Goal: Find specific page/section: Find specific page/section

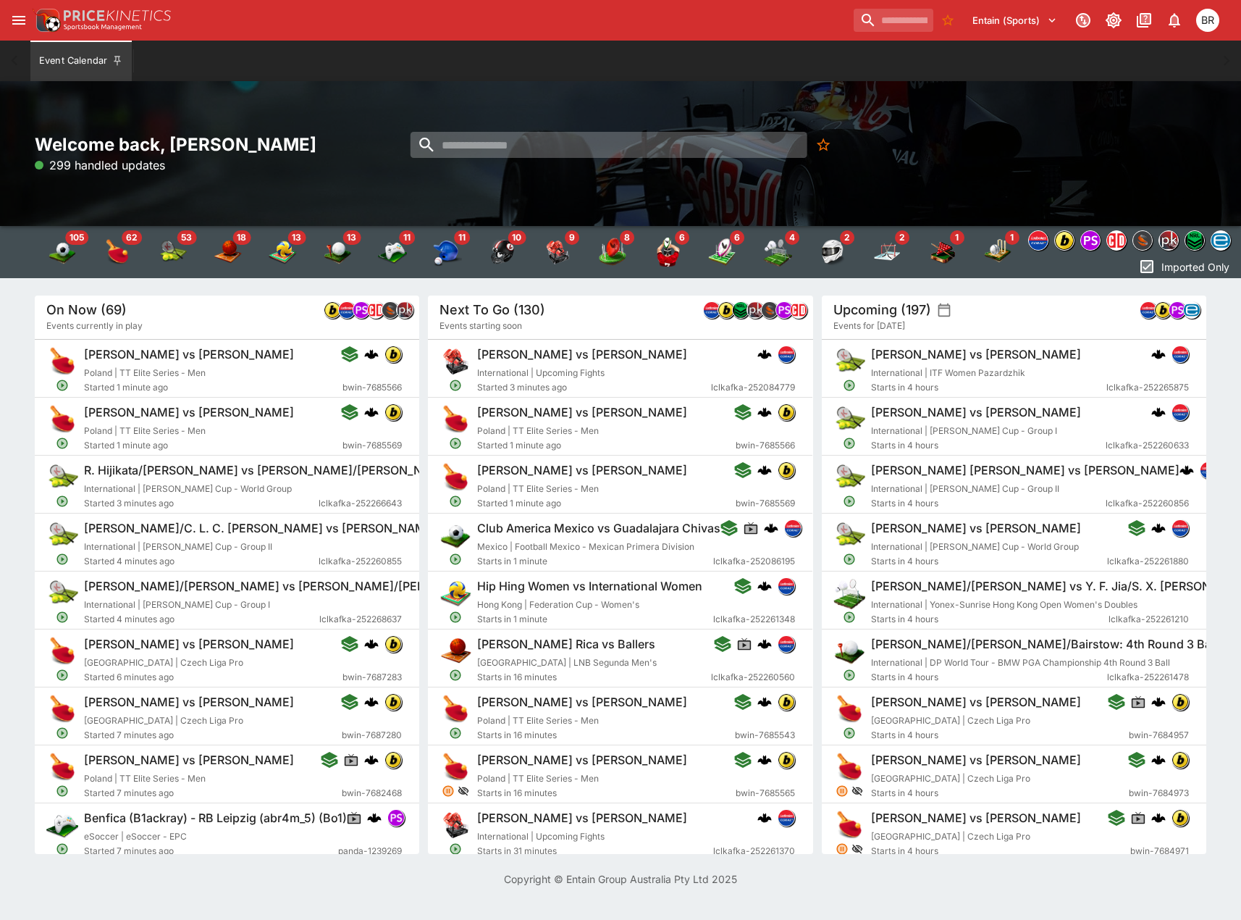
click at [700, 143] on input "search" at bounding box center [609, 145] width 397 height 26
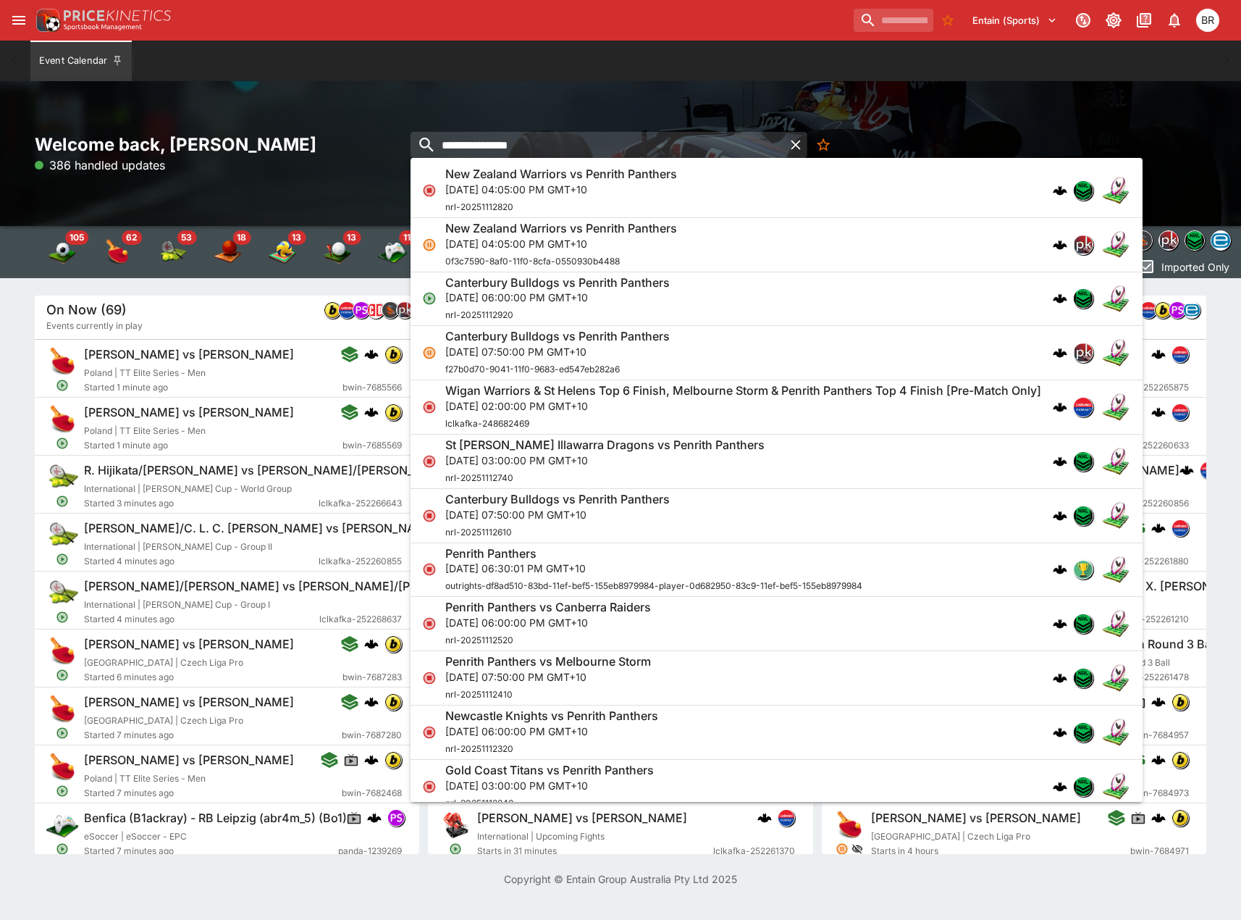
type input "**********"
click at [713, 287] on div "Canterbury Bulldogs vs Penrith Panthers [DATE] 06:00:00 PM GMT+10 nrl-202511129…" at bounding box center [769, 299] width 648 height 48
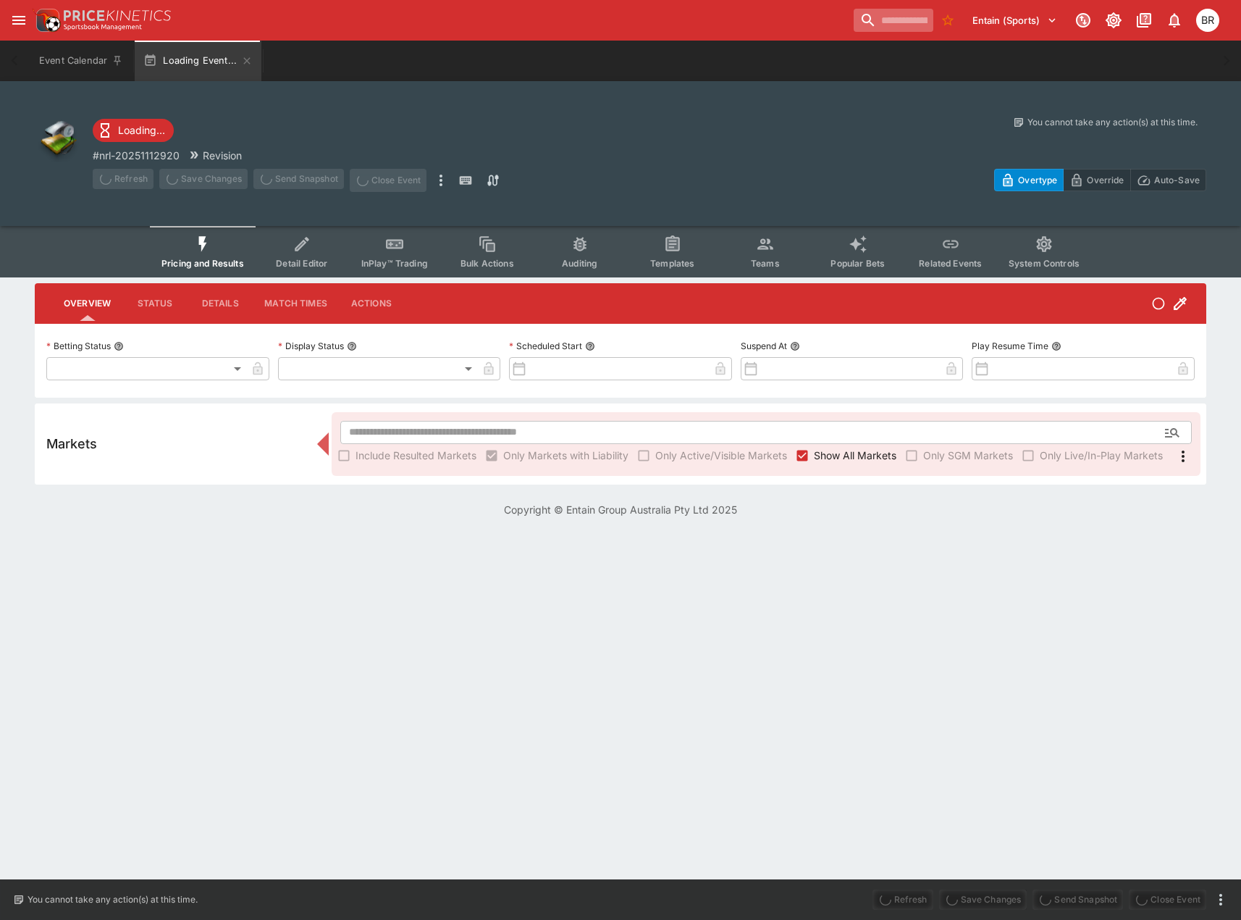
type input "**********"
type input "*******"
type input "**********"
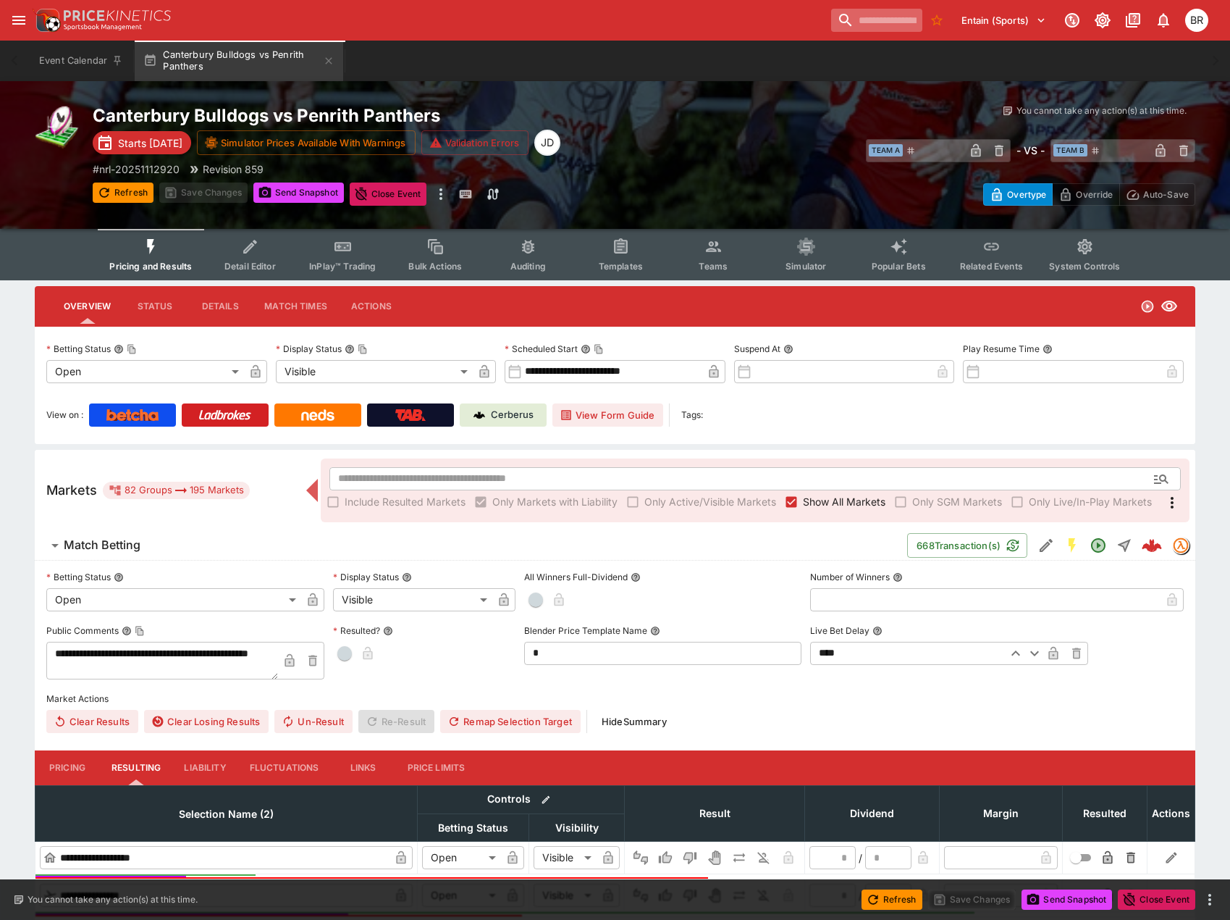
click at [893, 31] on input "search" at bounding box center [876, 20] width 91 height 23
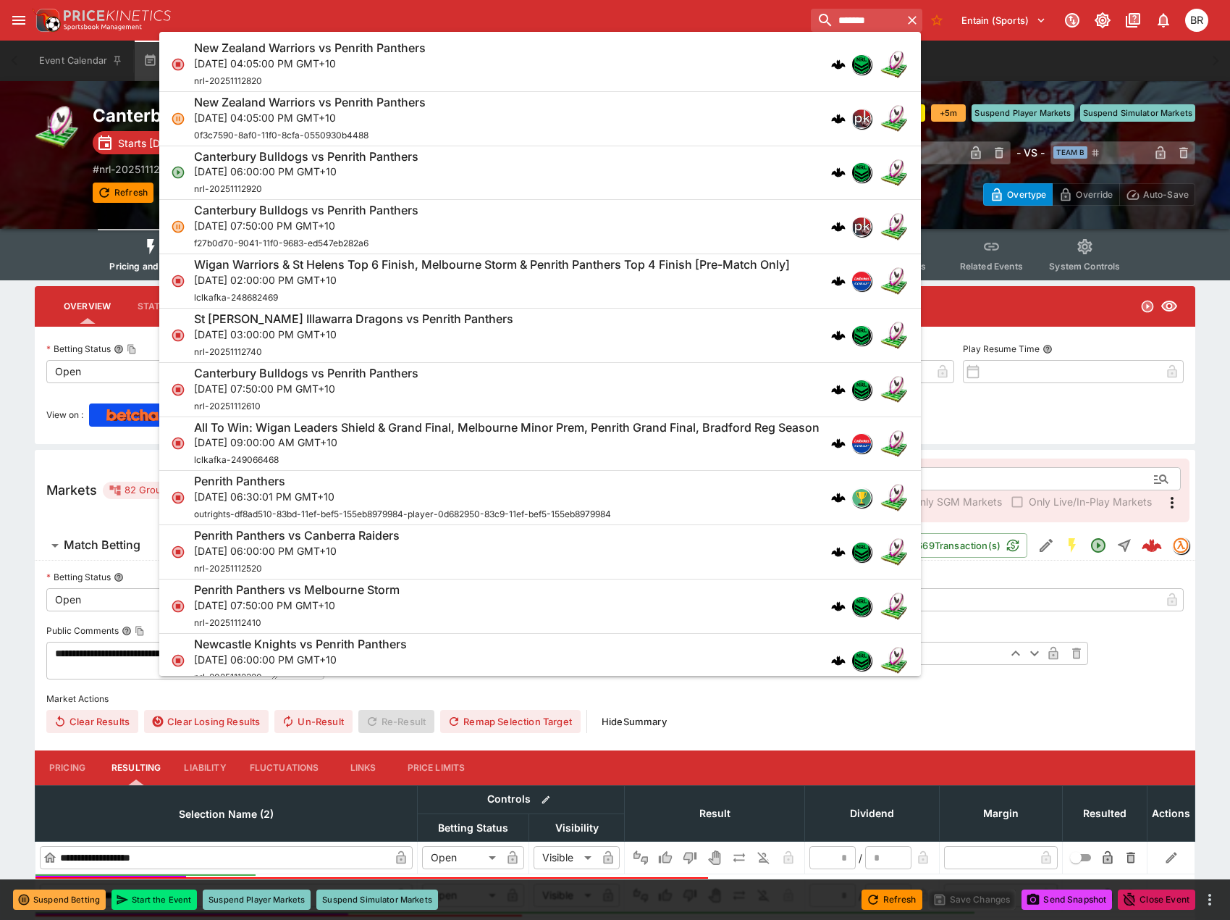
type input "*******"
click at [500, 243] on div "Canterbury Bulldogs vs Penrith Panthers [DATE] 07:50:00 PM GMT+10 f27b0d70-9041…" at bounding box center [533, 227] width 678 height 48
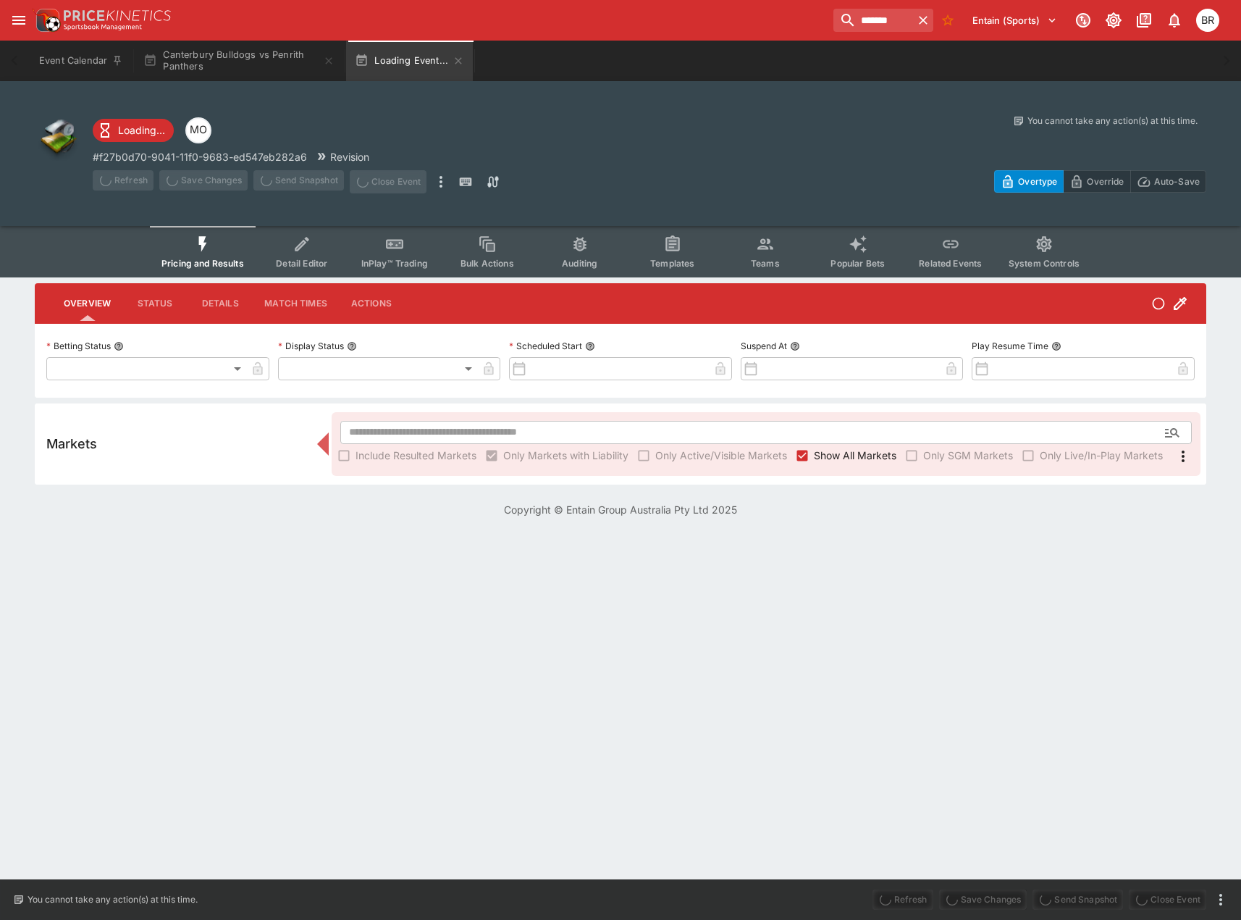
type input "**********"
type input "******"
type input "**********"
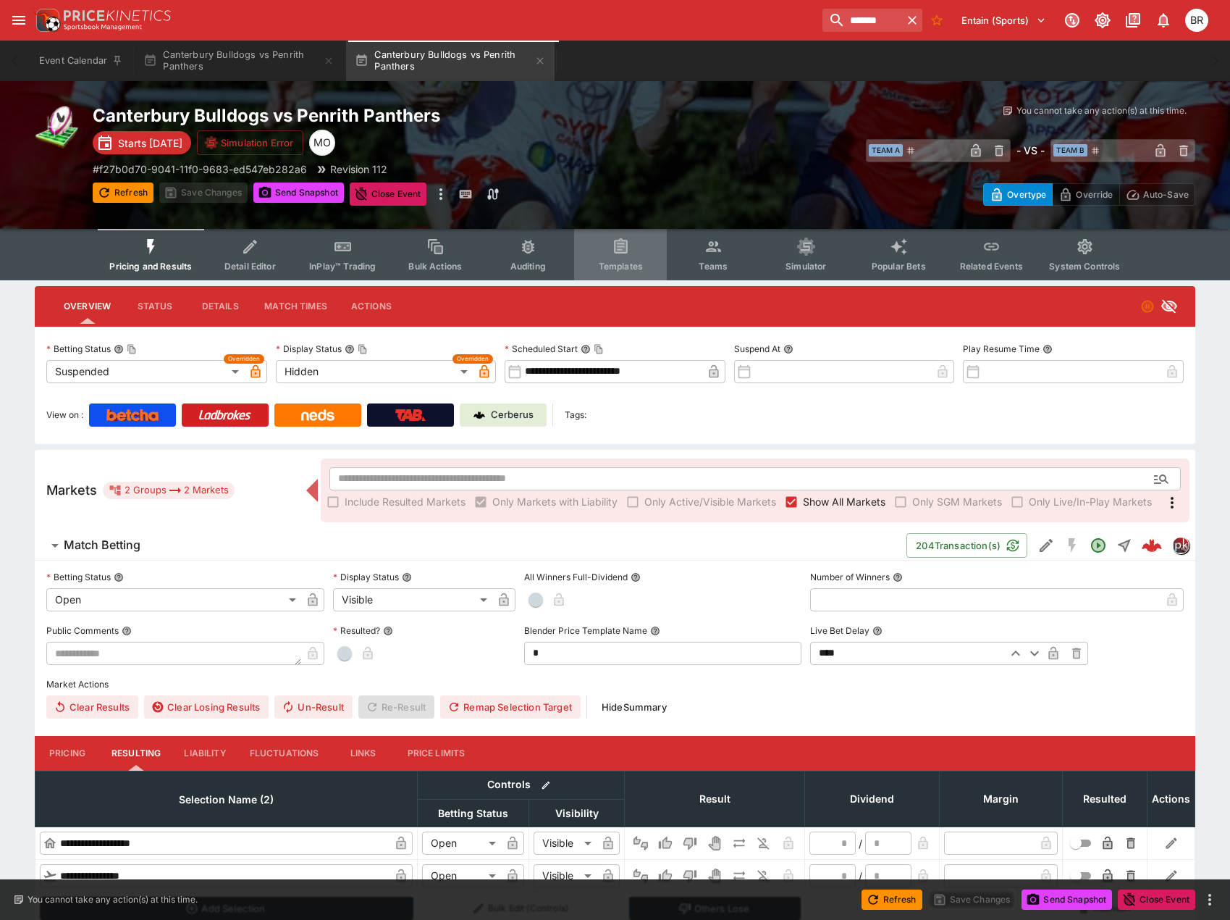
click at [602, 248] on button "Templates" at bounding box center [620, 254] width 93 height 51
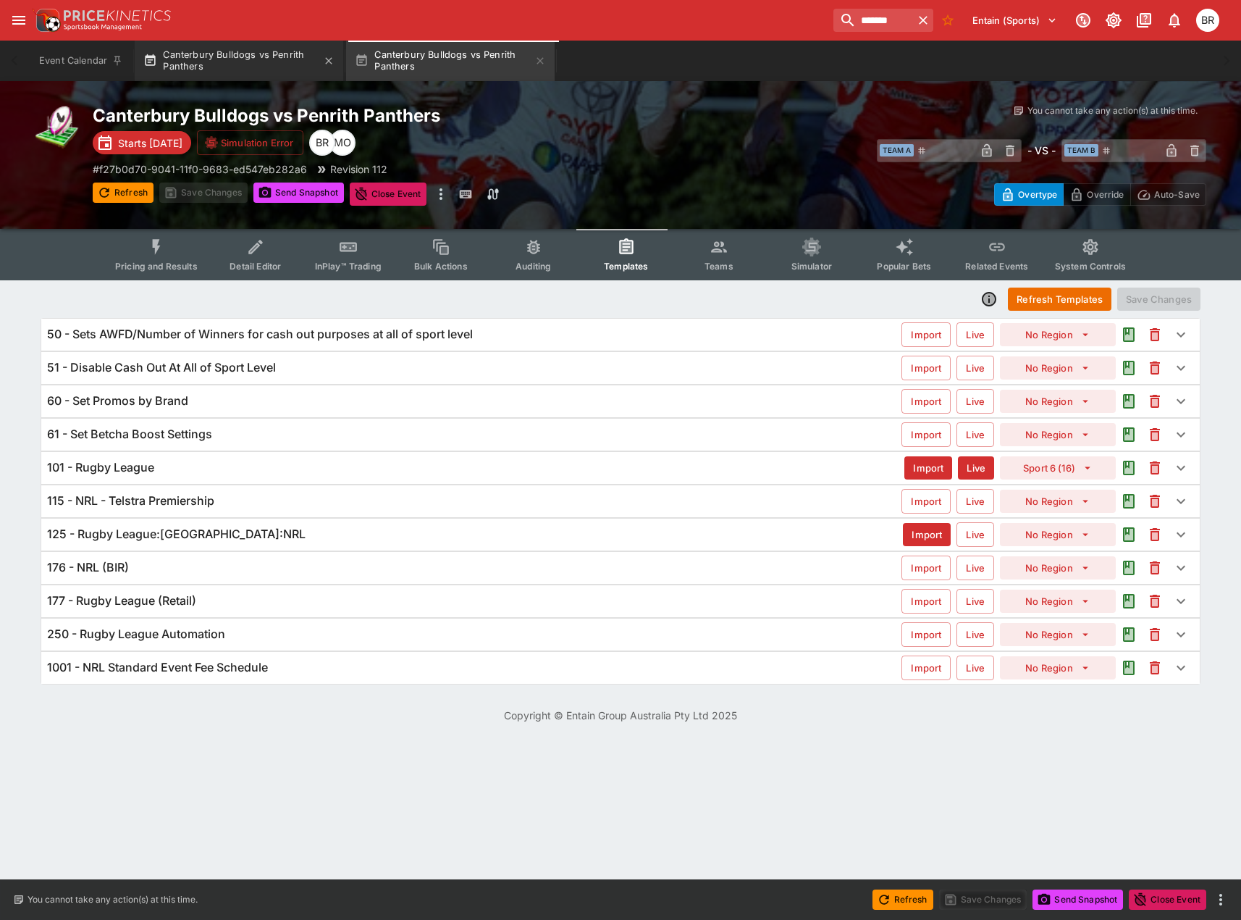
click at [270, 61] on button "Canterbury Bulldogs vs Penrith Panthers" at bounding box center [239, 61] width 209 height 41
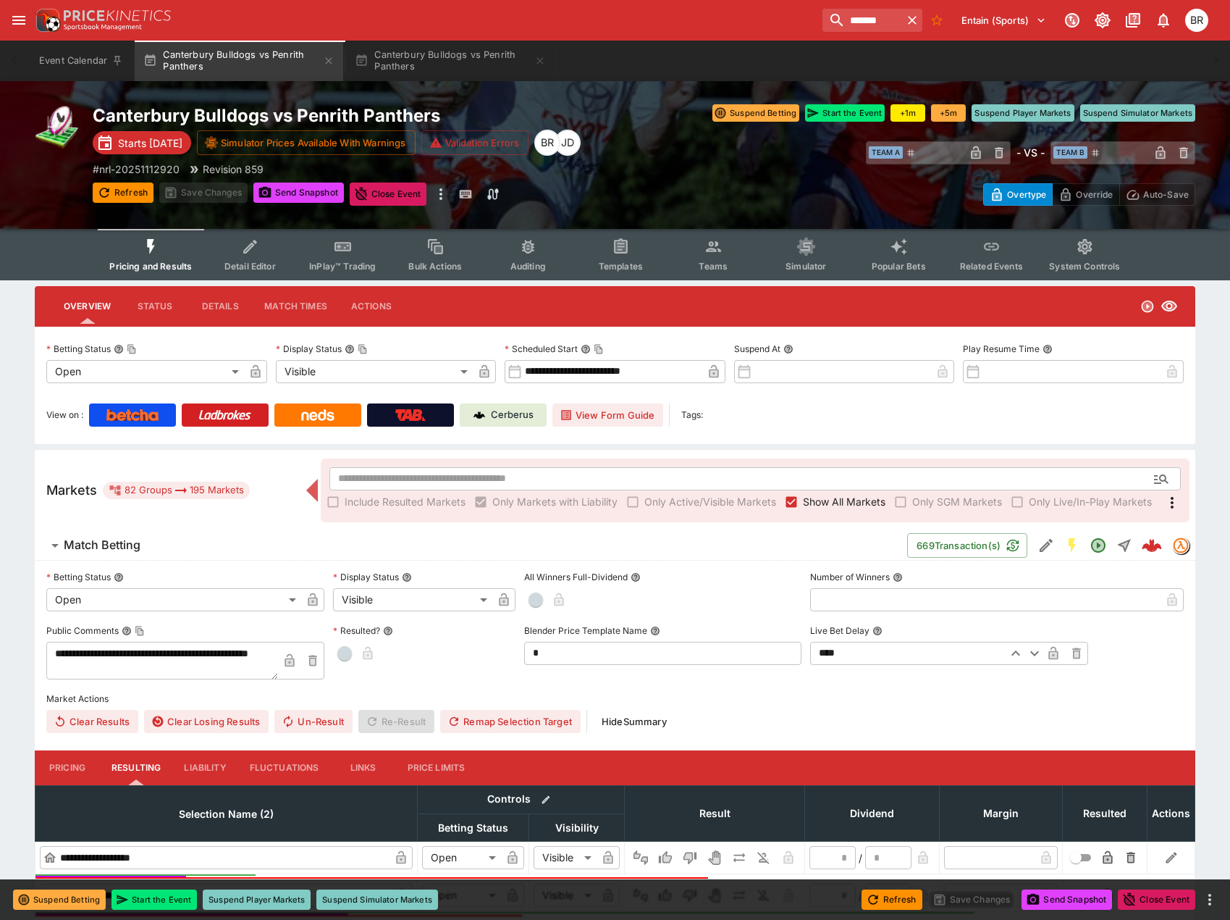
click at [634, 250] on button "Templates" at bounding box center [620, 254] width 93 height 51
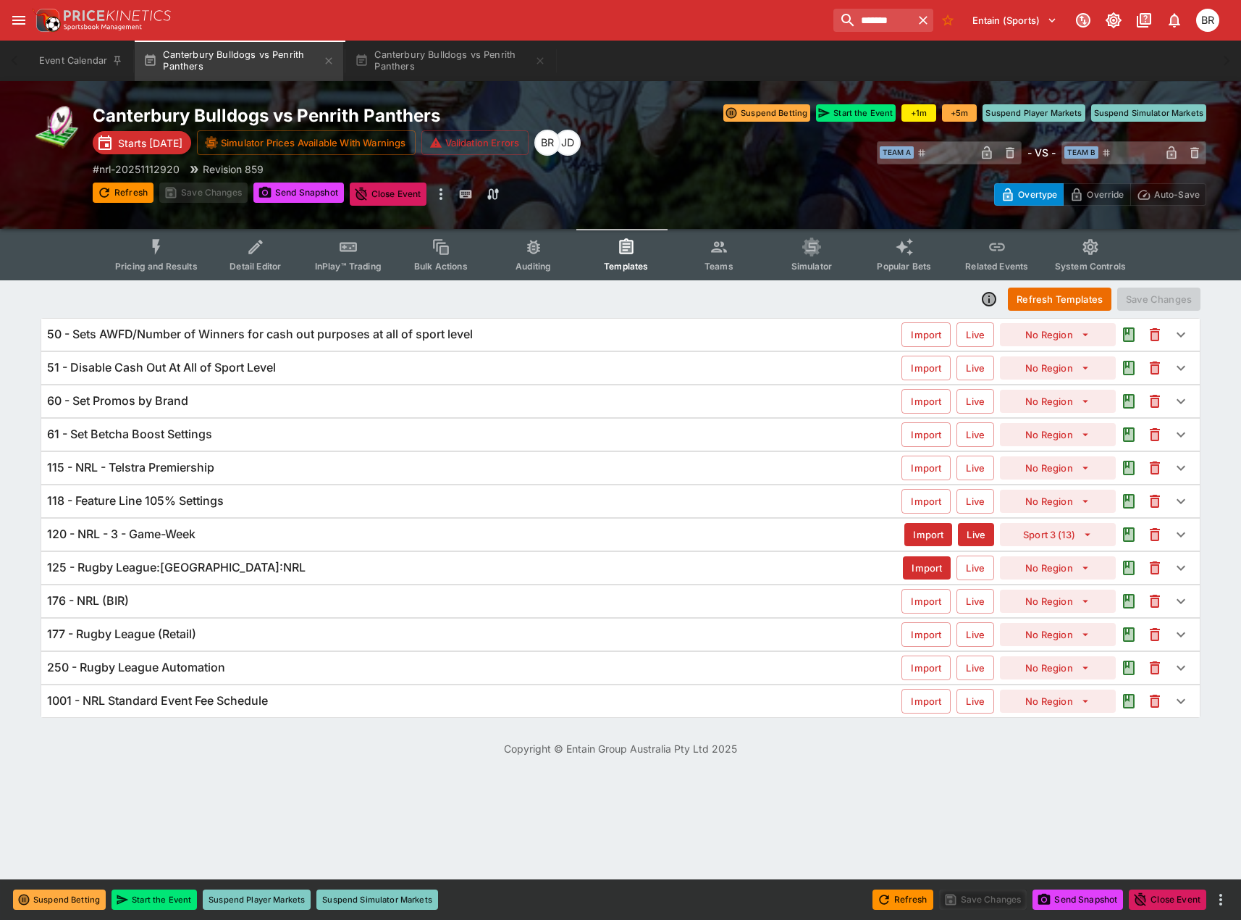
click at [342, 511] on div "118 - Feature Line 105% Settings Import Live No Region" at bounding box center [620, 501] width 1159 height 32
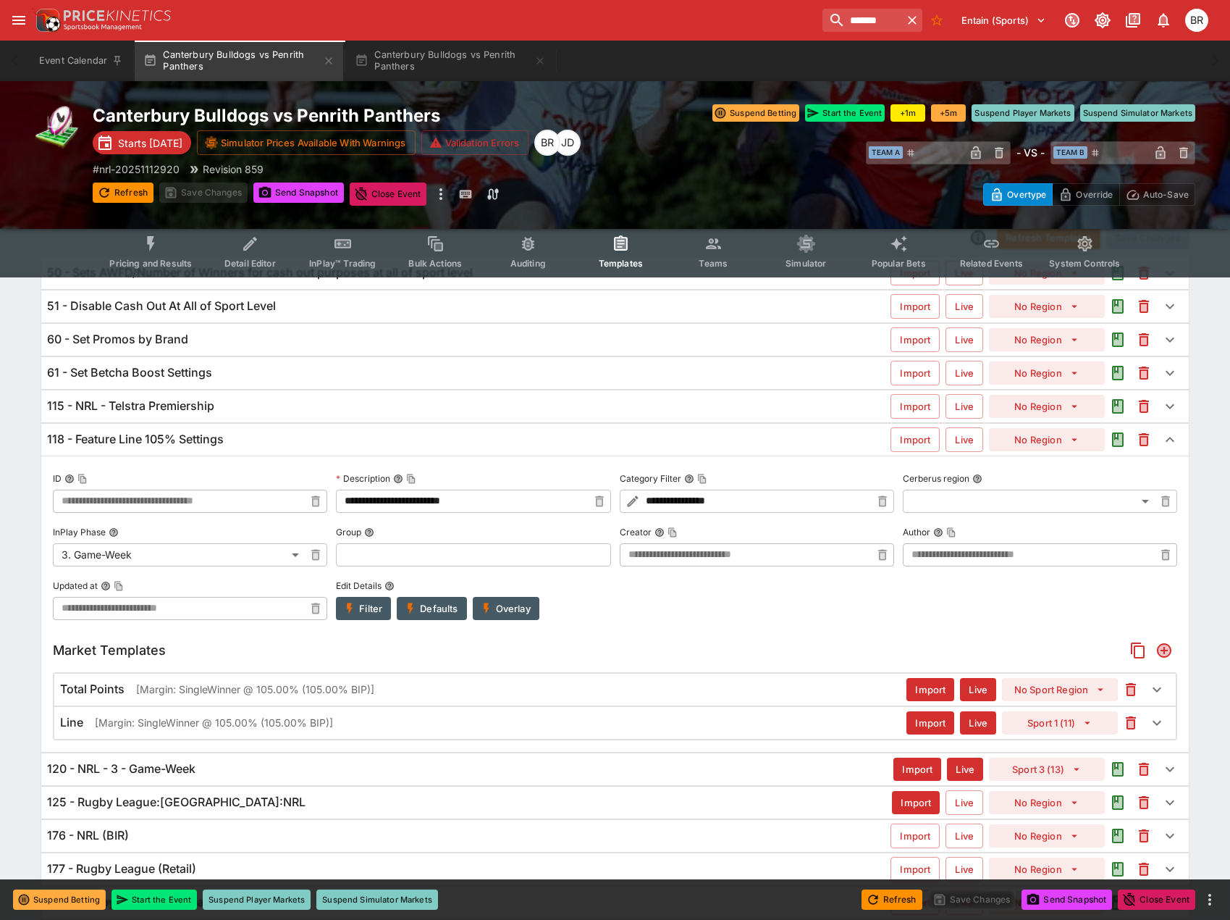
type input "**********"
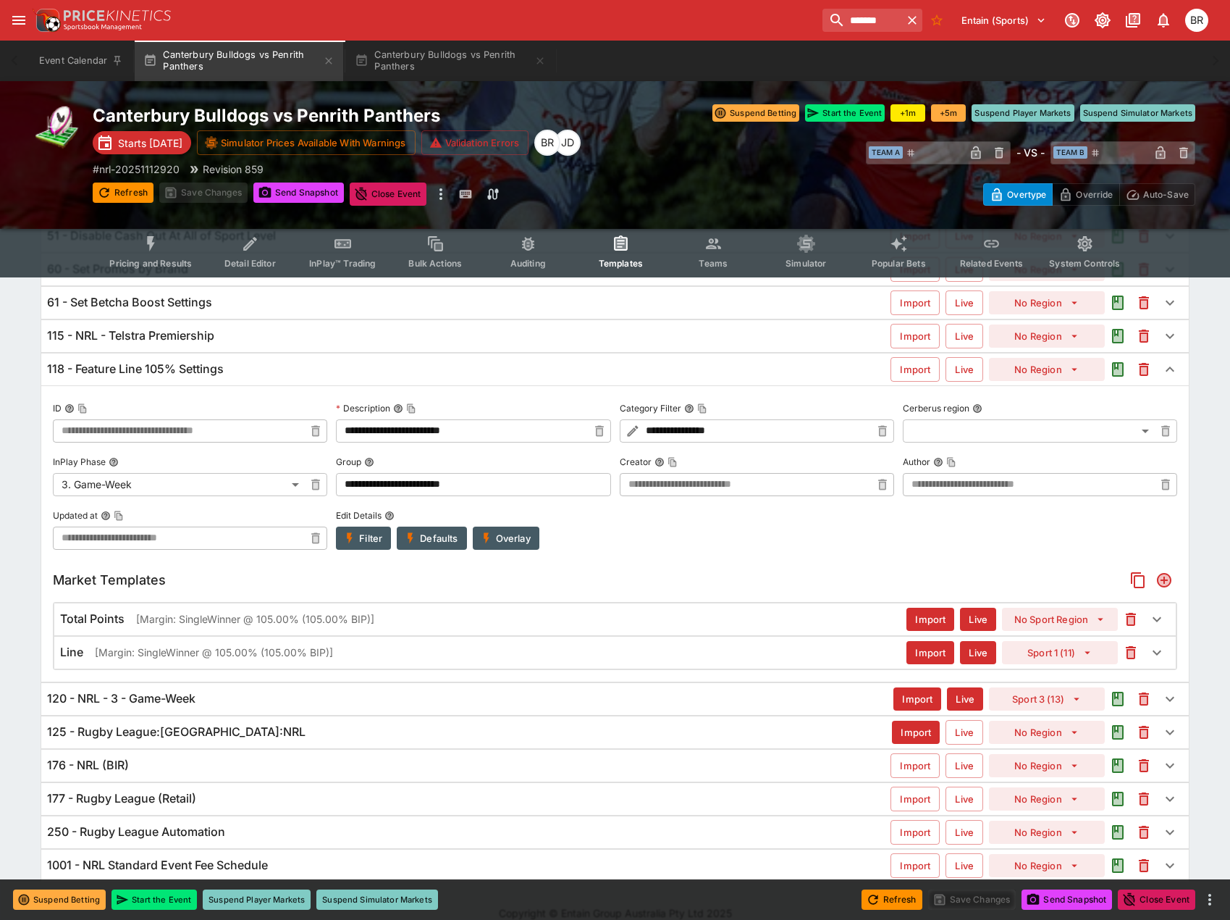
scroll to position [145, 0]
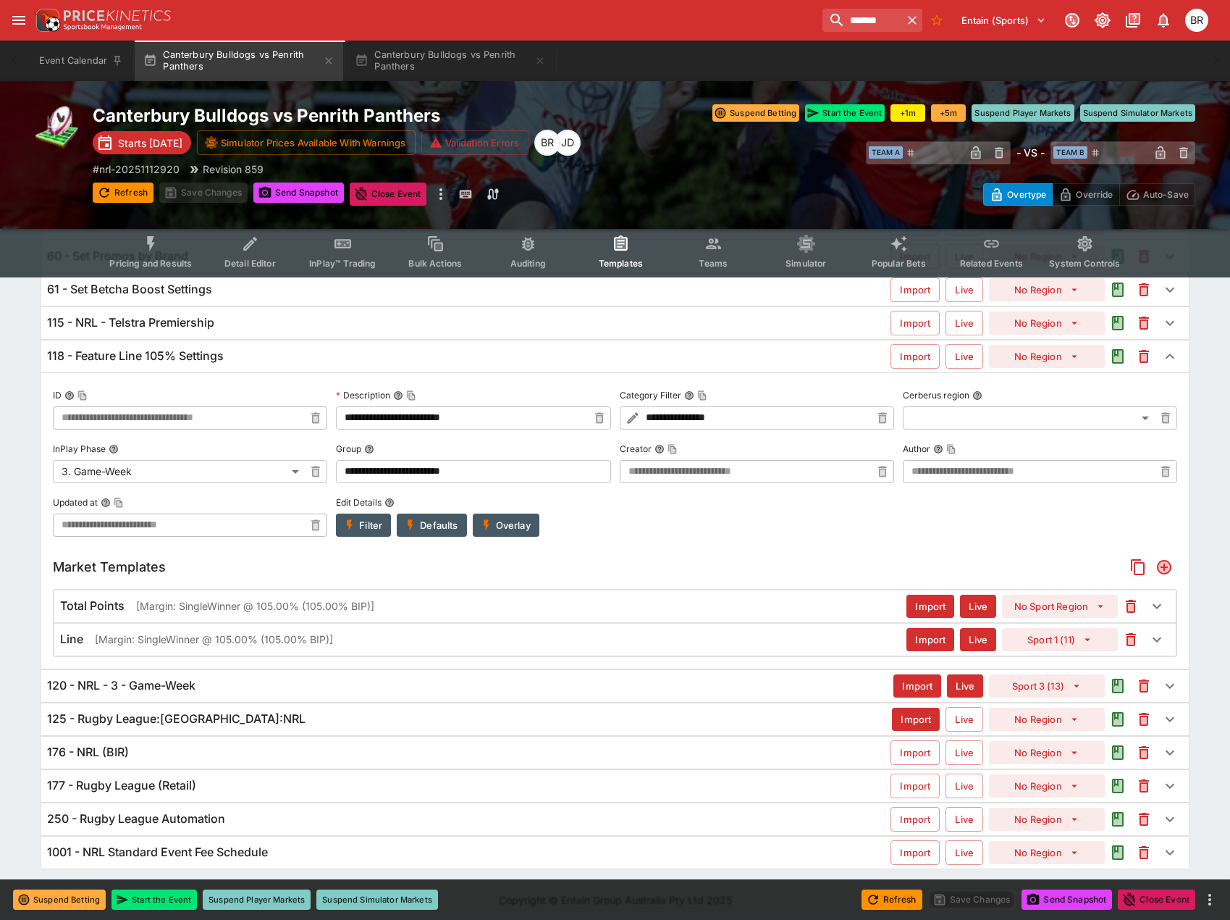
click at [380, 527] on button "Filter" at bounding box center [363, 524] width 55 height 23
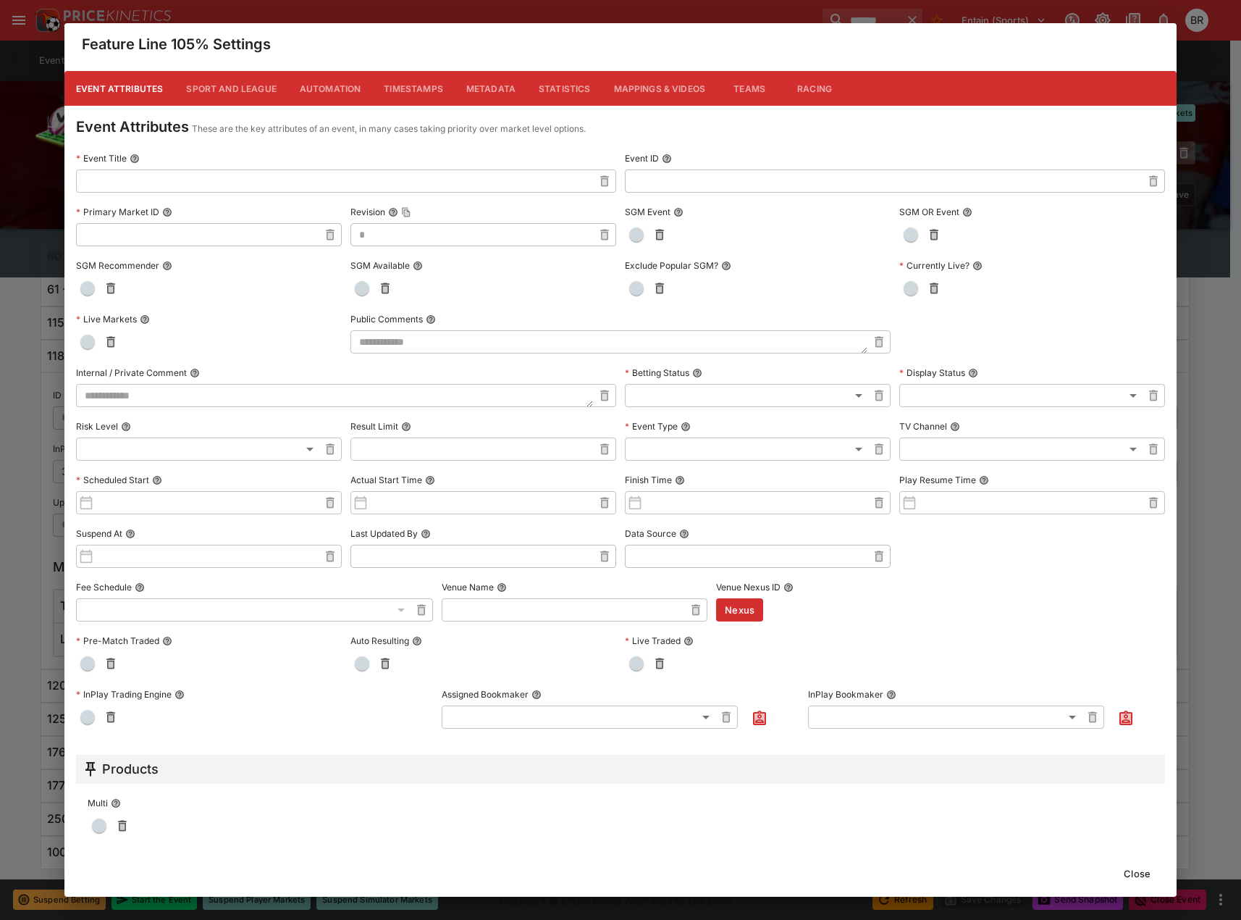
click at [527, 72] on button "Statistics" at bounding box center [564, 88] width 75 height 35
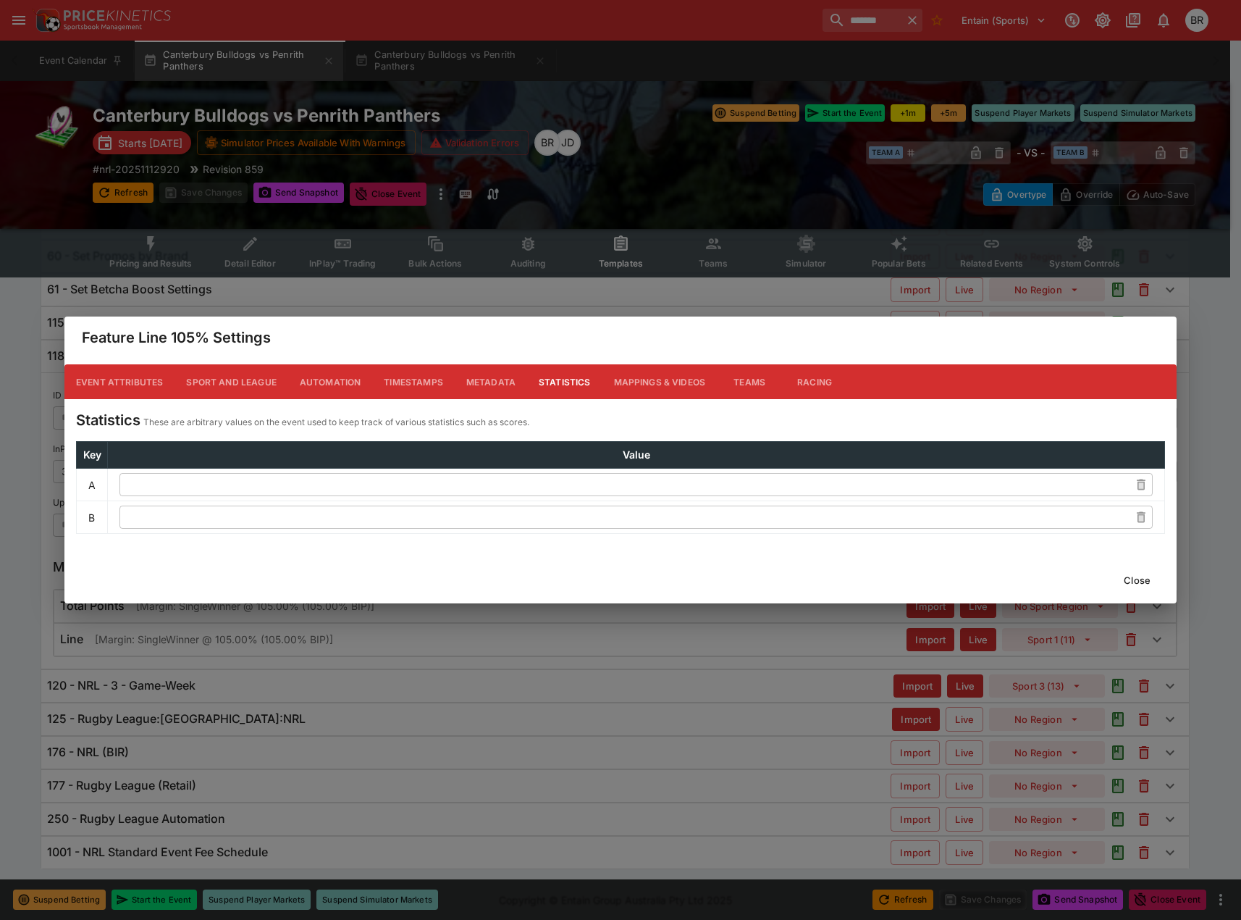
click at [472, 371] on button "Metadata" at bounding box center [491, 381] width 72 height 35
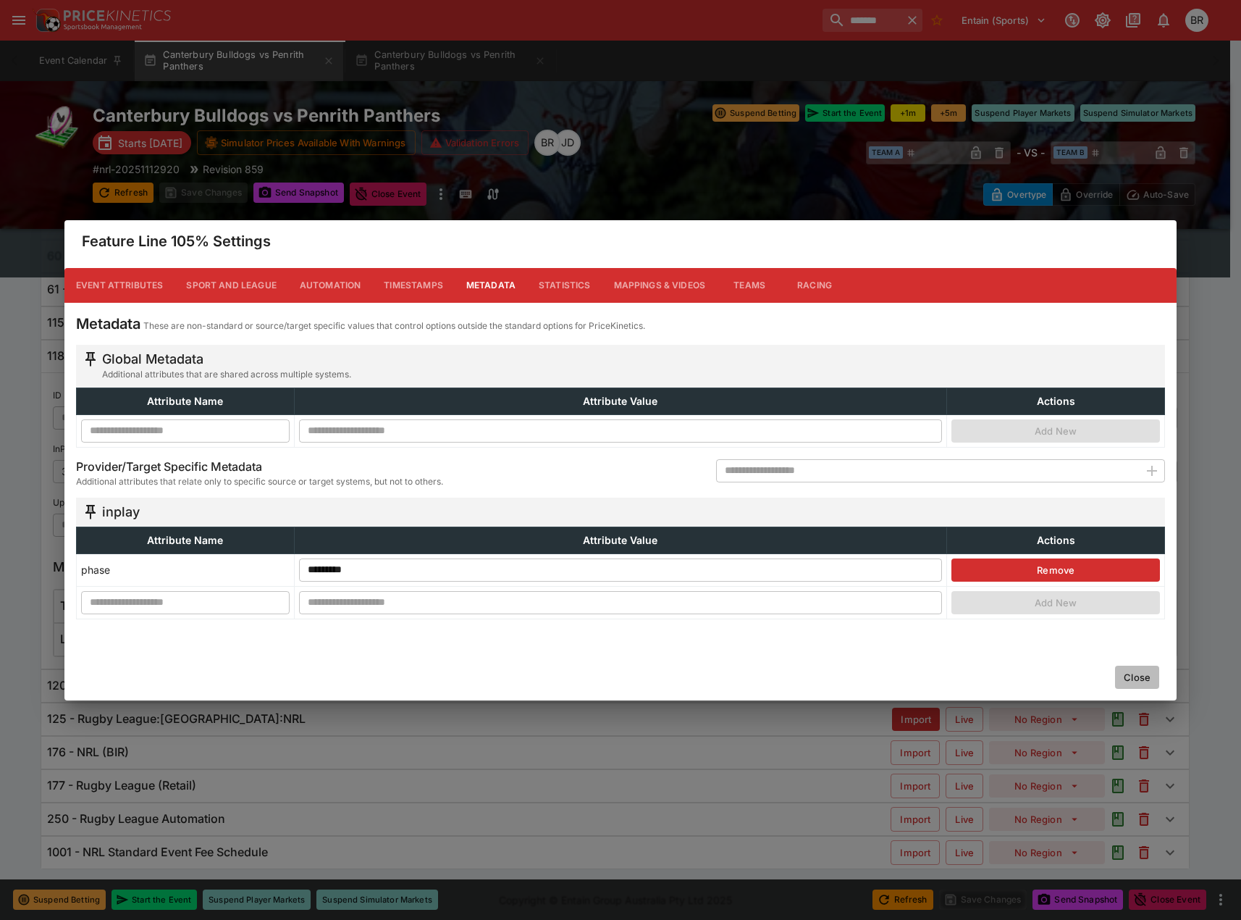
click at [1135, 673] on button "Close" at bounding box center [1137, 676] width 44 height 23
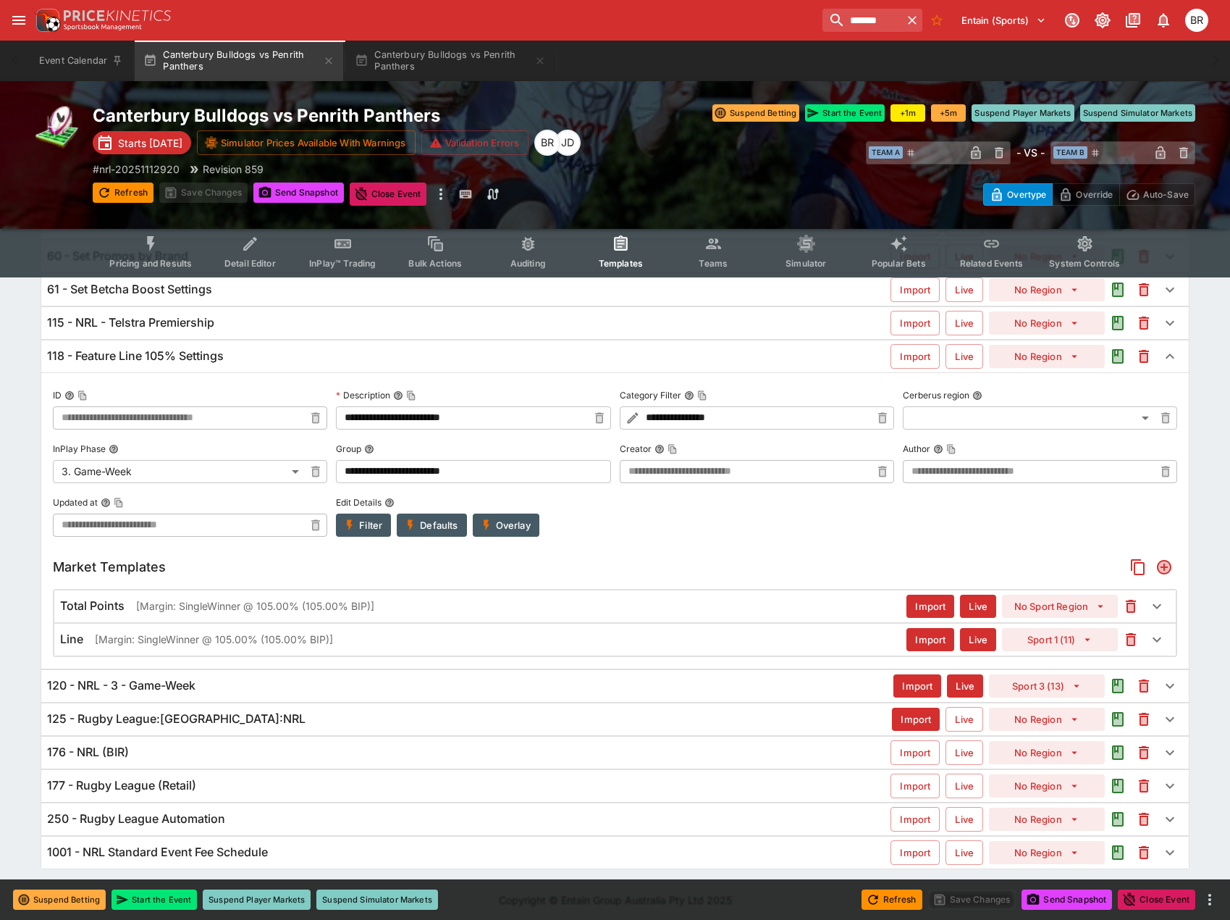
click at [467, 639] on div "Line [Margin: SingleWinner @ 105.00% (105.00% BIP)]" at bounding box center [483, 638] width 847 height 15
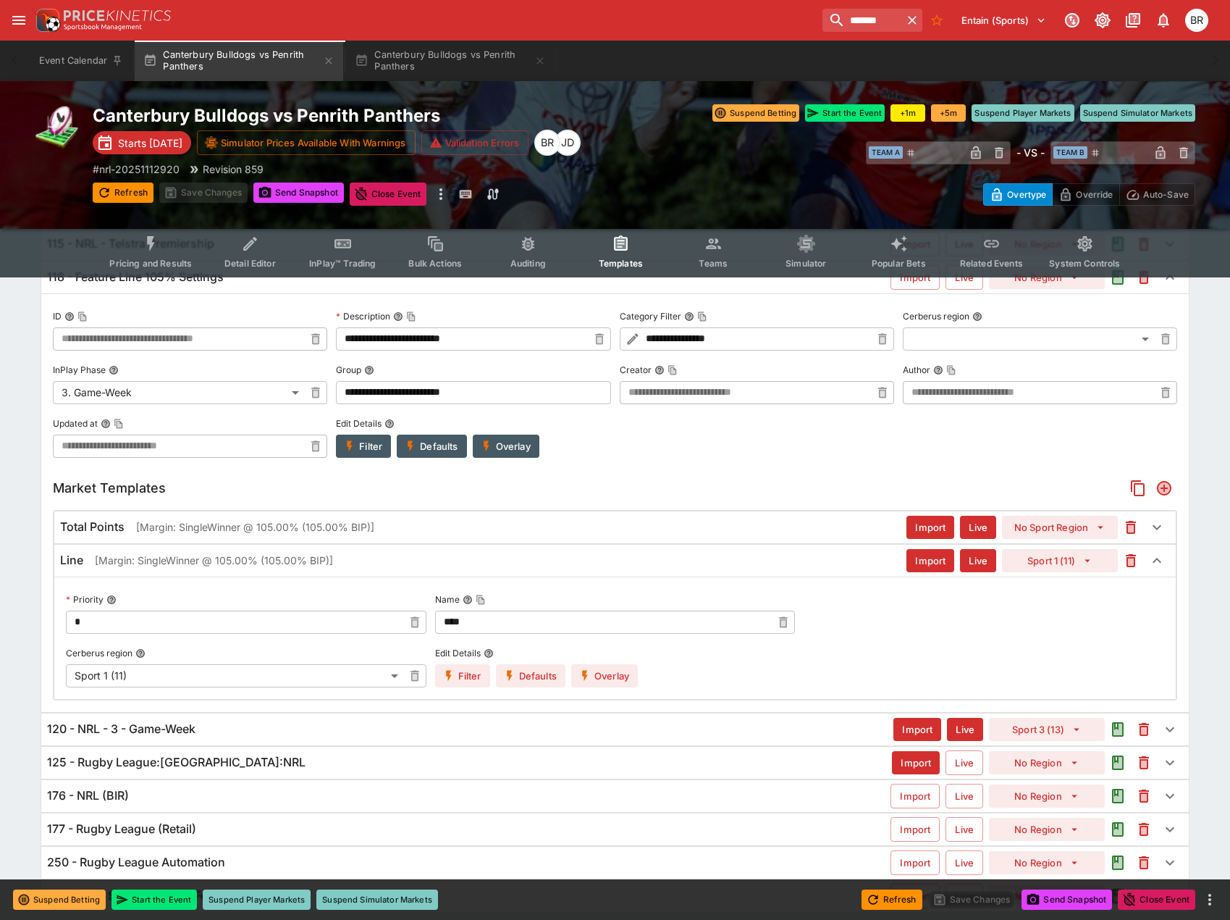
scroll to position [272, 0]
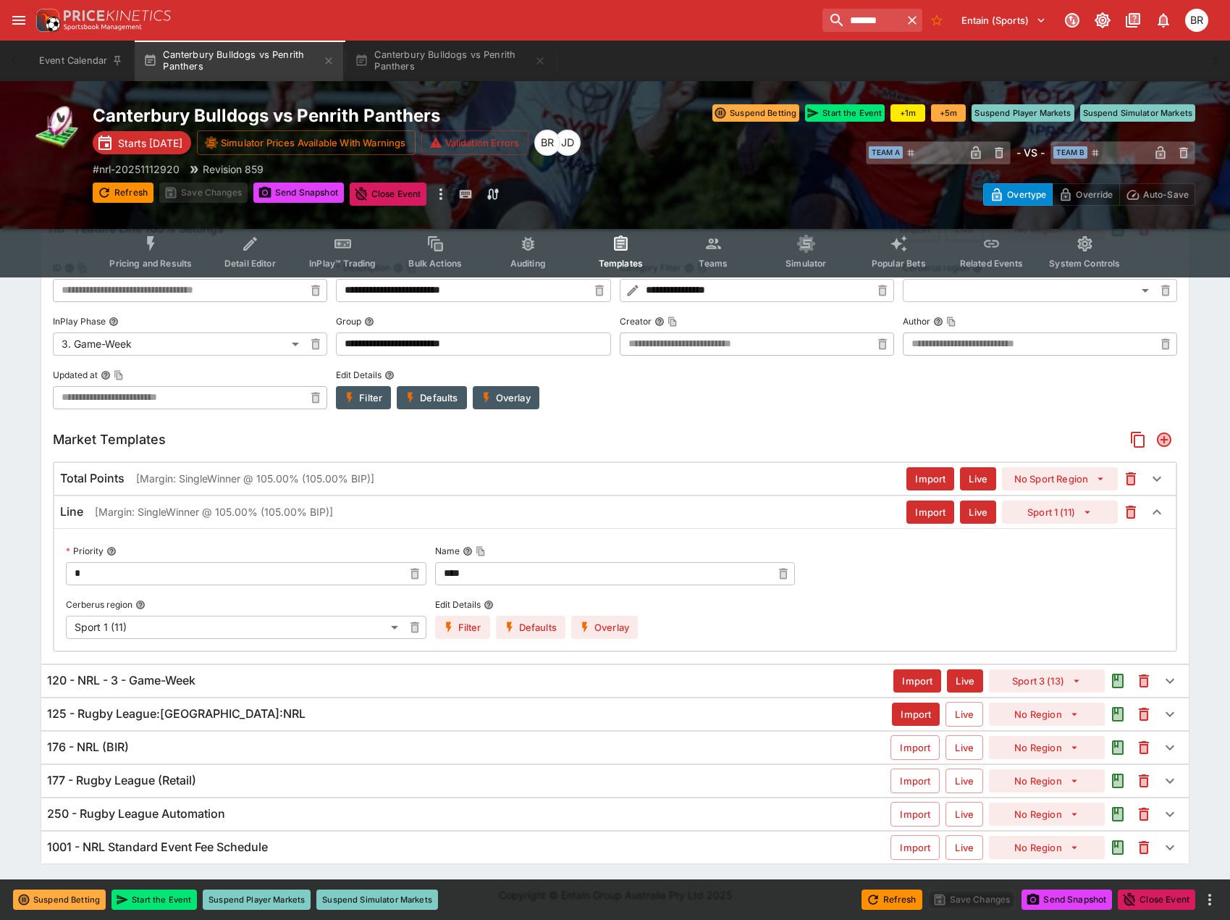
click at [450, 629] on icon "button" at bounding box center [448, 627] width 13 height 13
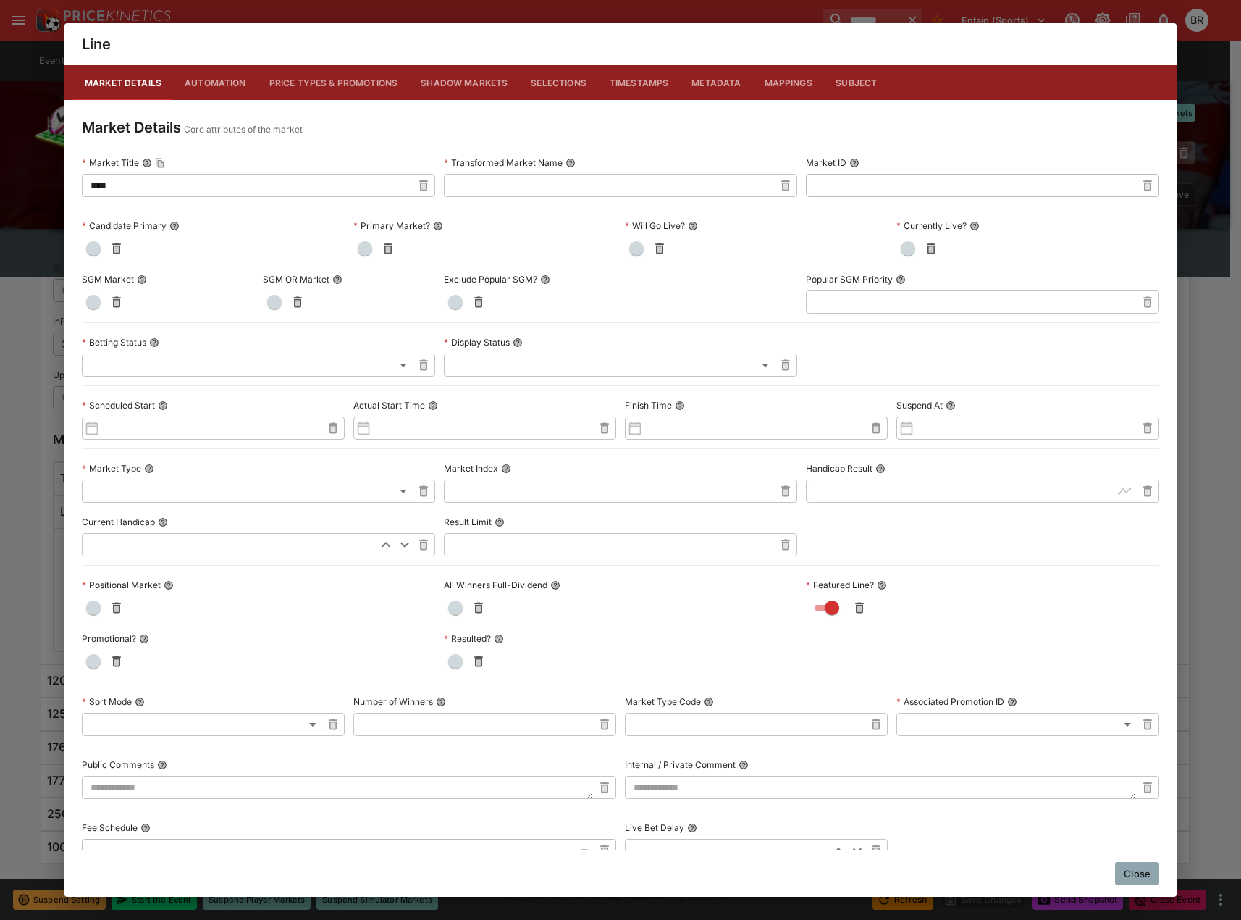
click at [703, 86] on button "Metadata" at bounding box center [716, 82] width 72 height 35
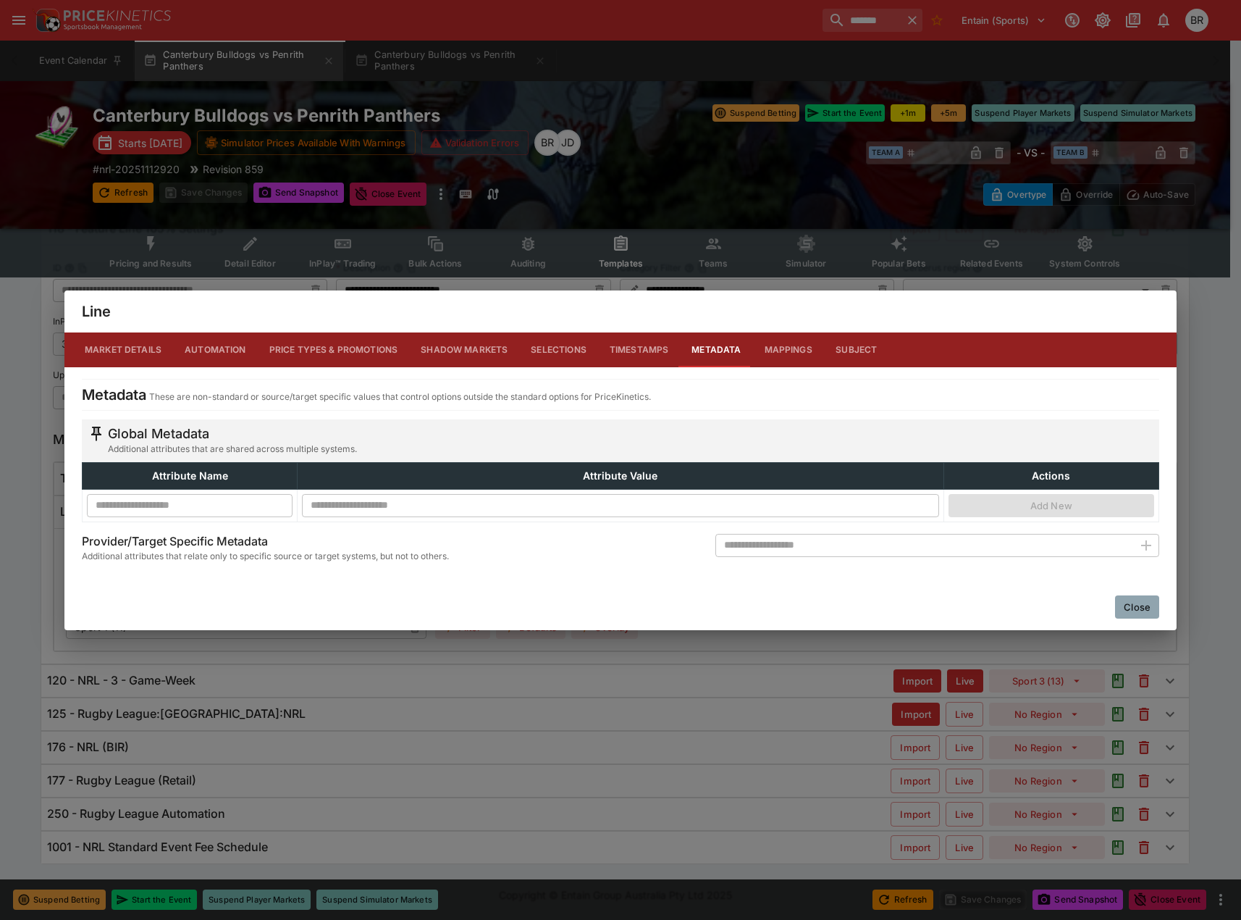
click at [1121, 589] on div "Close" at bounding box center [620, 607] width 1112 height 46
click at [1134, 596] on button "Close" at bounding box center [1137, 606] width 44 height 23
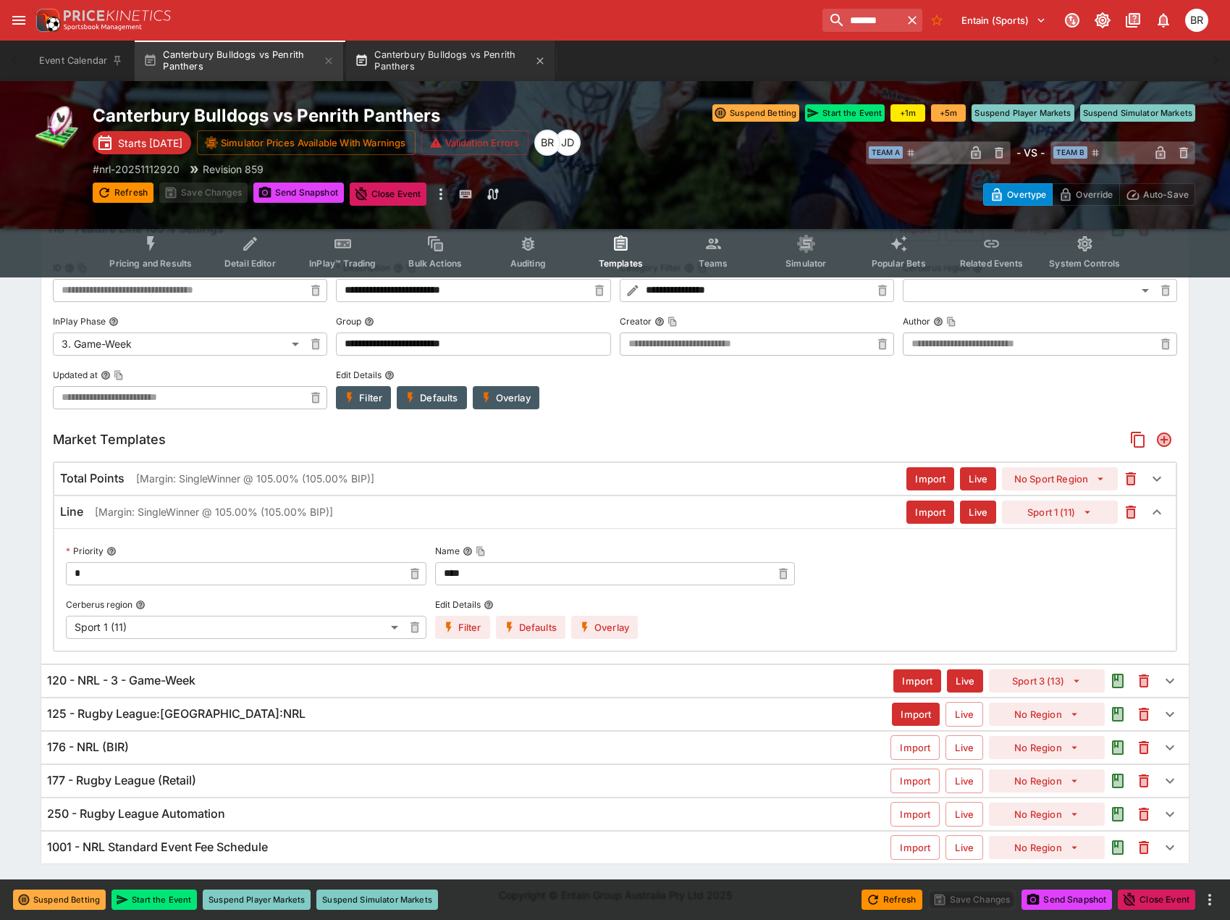
click at [442, 64] on button "Canterbury Bulldogs vs Penrith Panthers" at bounding box center [450, 61] width 209 height 41
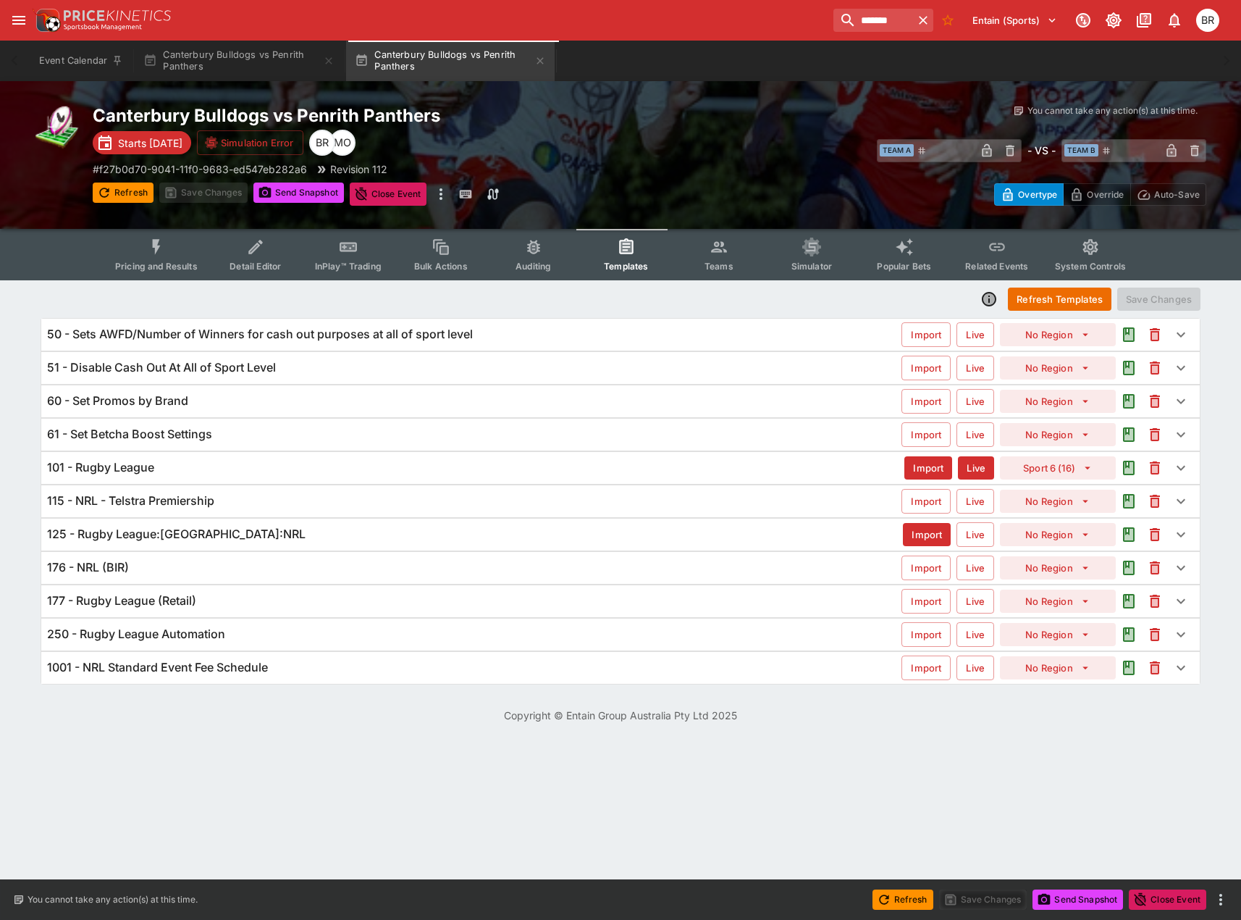
click at [243, 538] on div "125 - Rugby League:[GEOGRAPHIC_DATA]:NRL" at bounding box center [475, 533] width 856 height 15
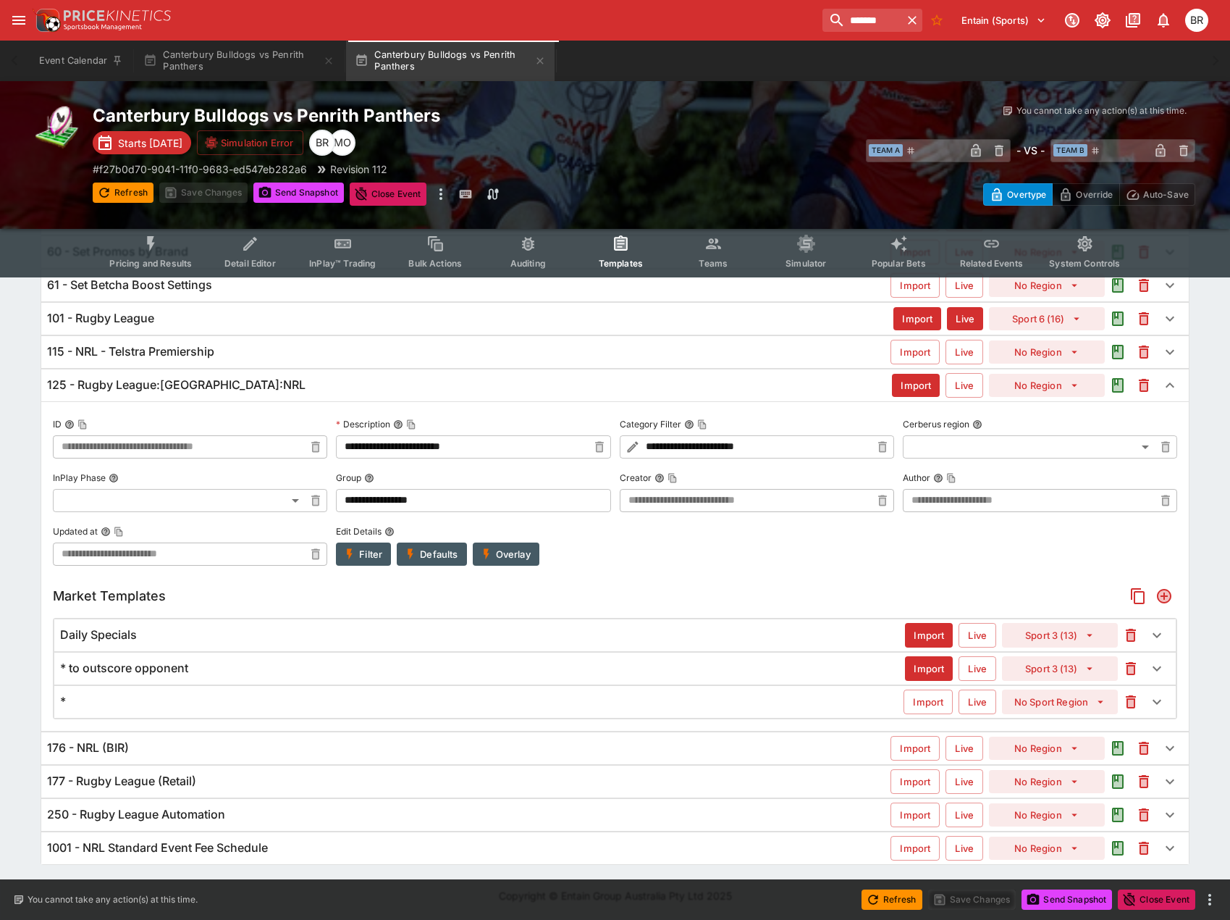
scroll to position [150, 0]
click at [295, 353] on div "115 - NRL - Telstra Premiership" at bounding box center [469, 350] width 844 height 15
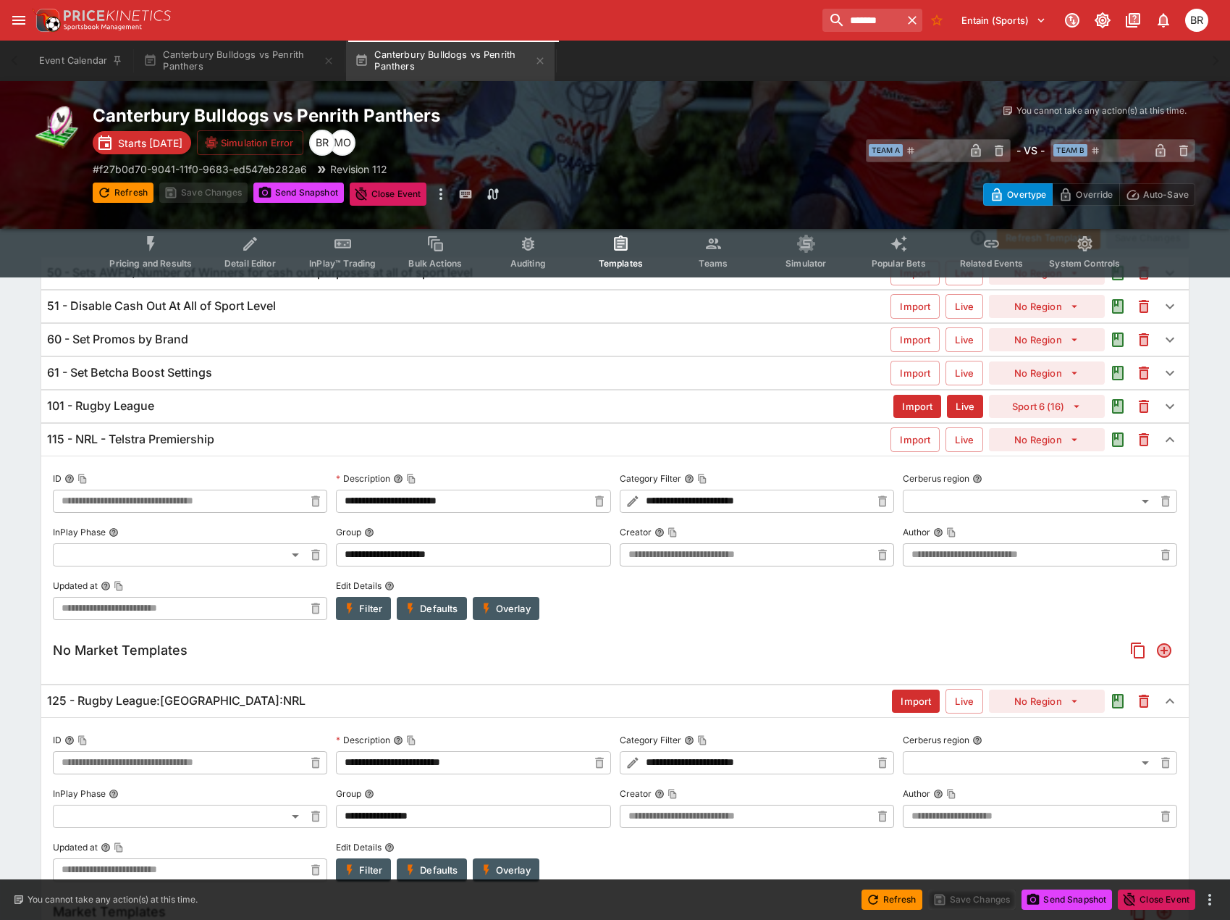
scroll to position [5, 0]
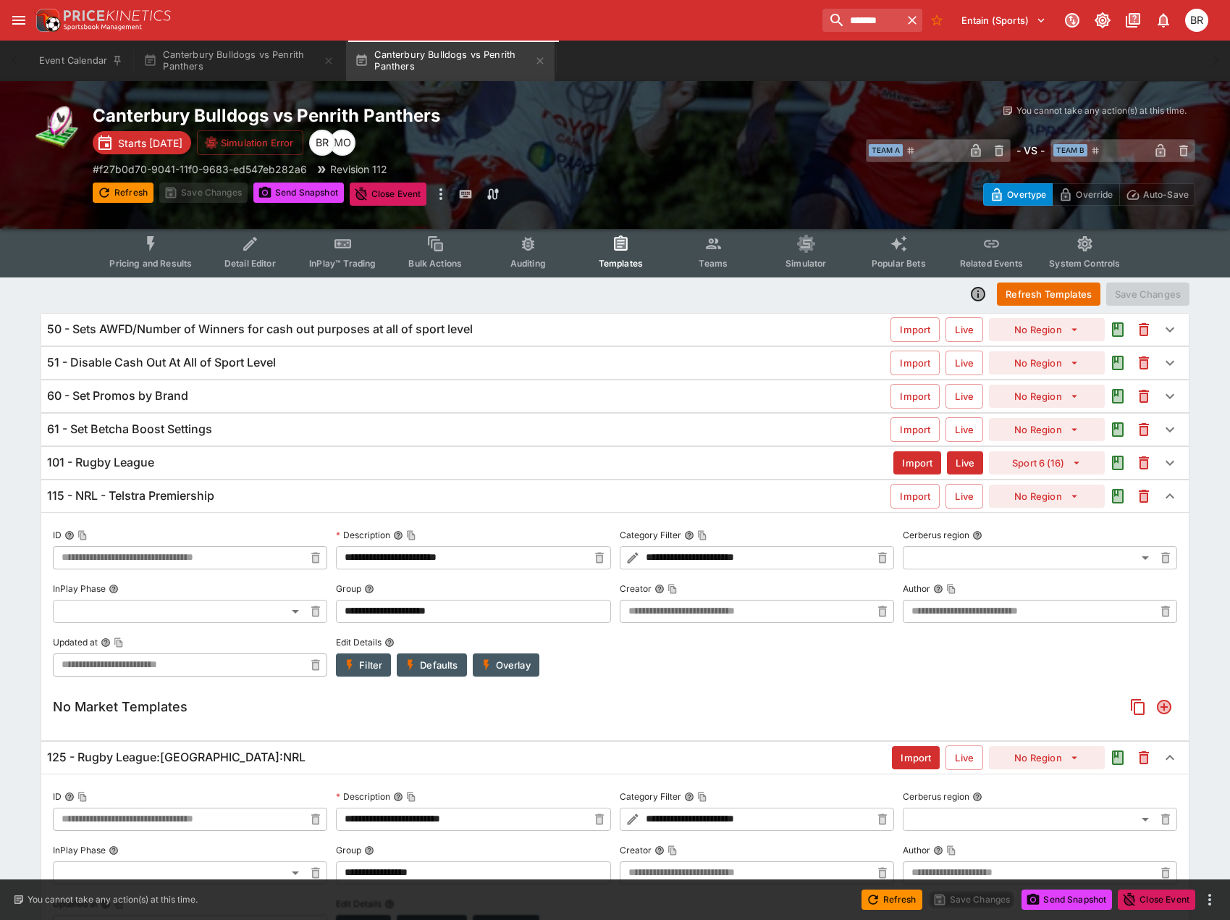
click at [425, 494] on div "115 - NRL - Telstra Premiership" at bounding box center [469, 495] width 844 height 15
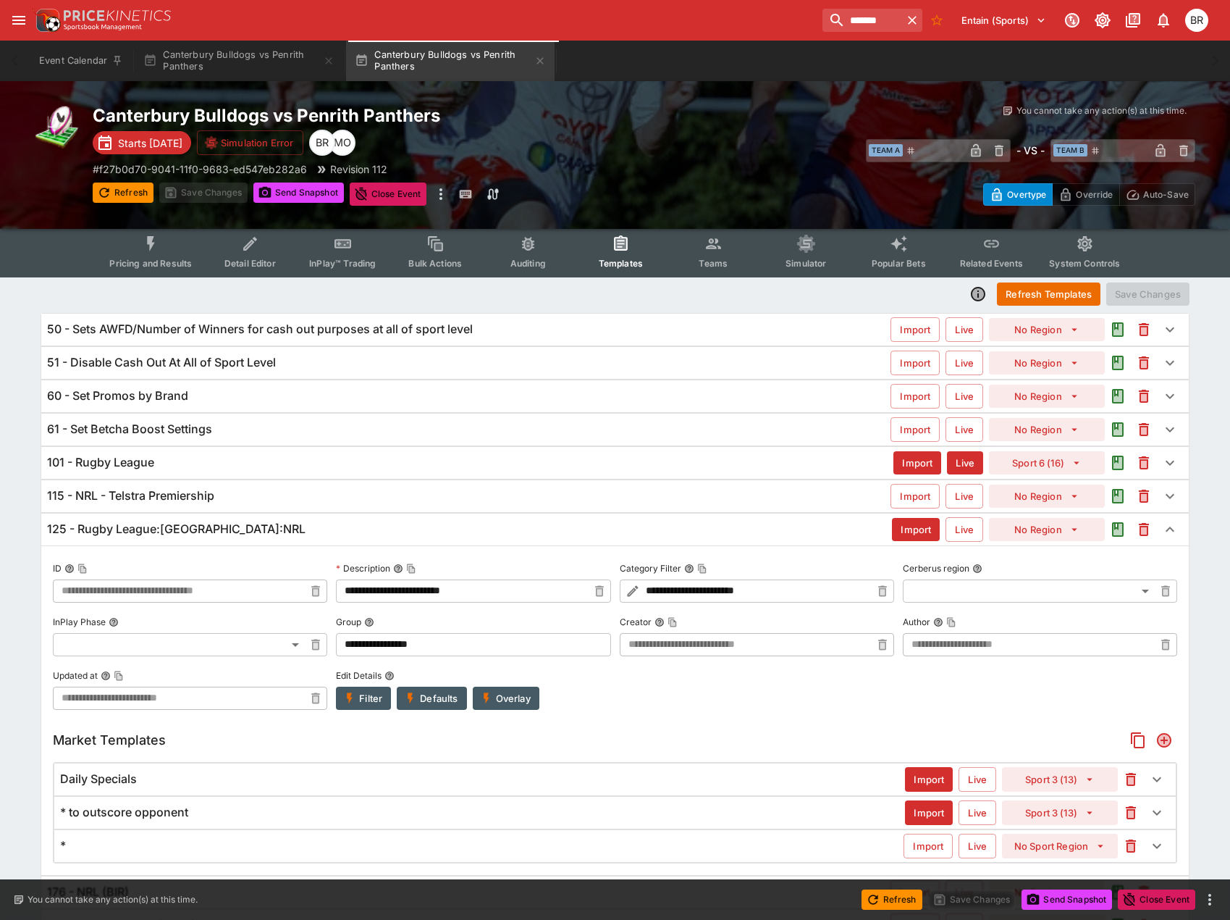
click at [335, 527] on div "125 - Rugby League:[GEOGRAPHIC_DATA]:NRL" at bounding box center [469, 528] width 845 height 15
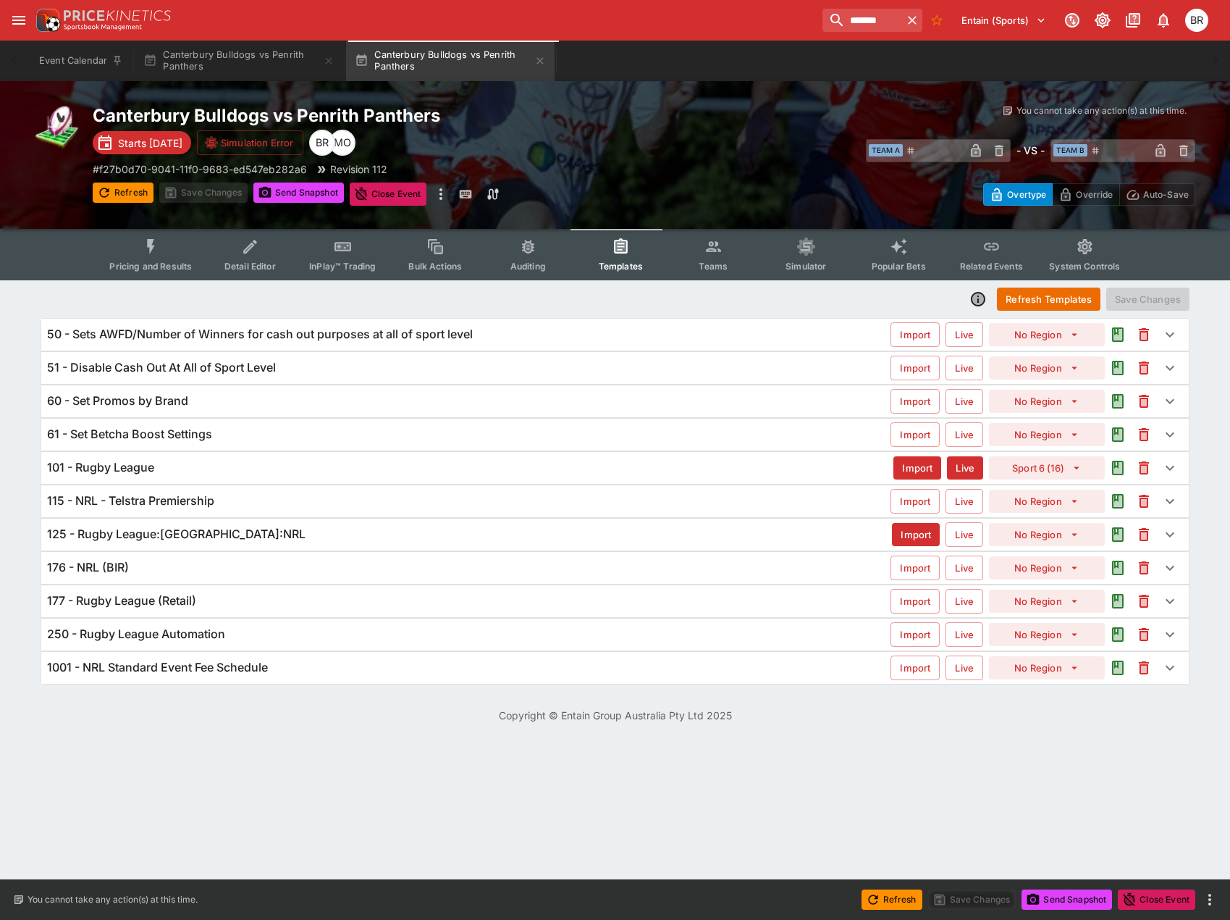
scroll to position [0, 0]
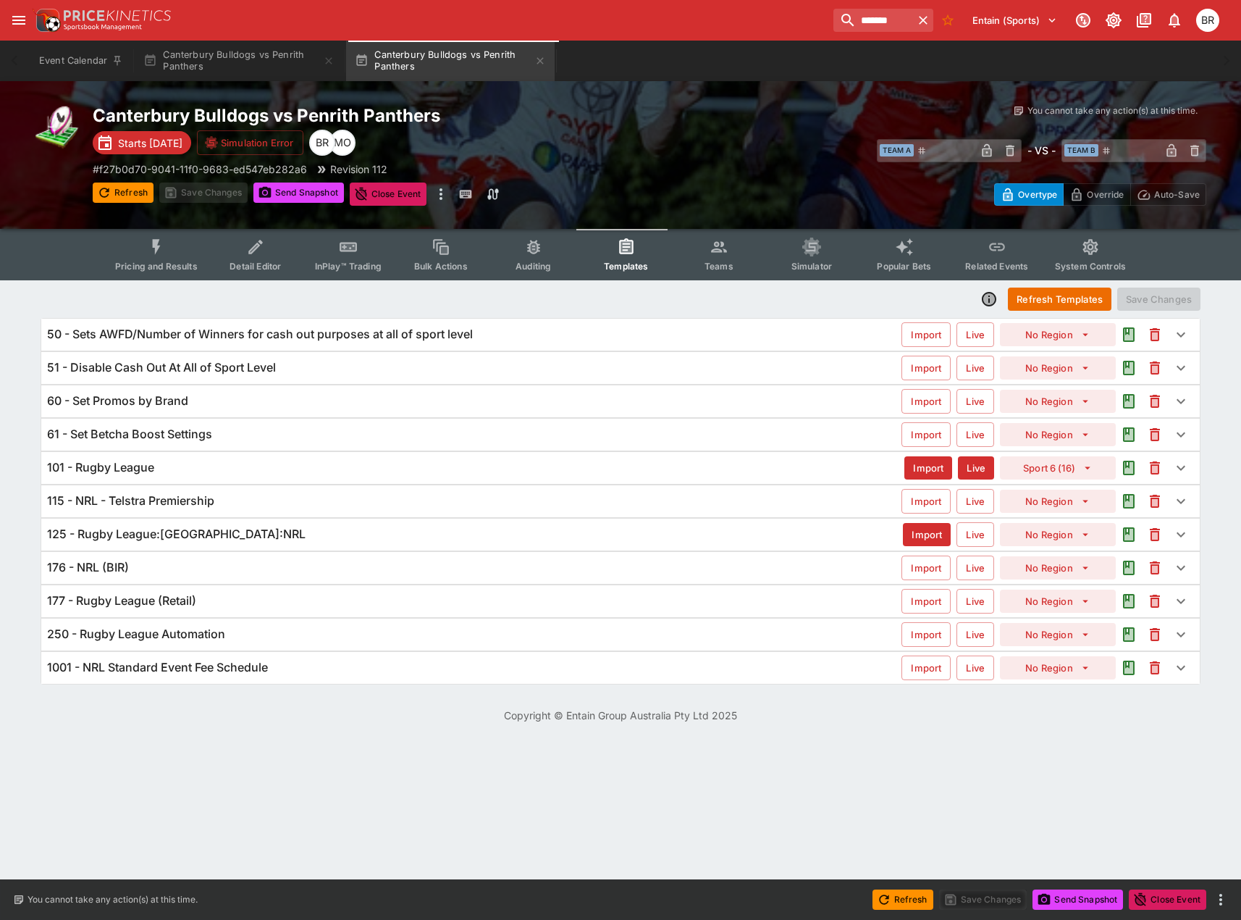
click at [333, 530] on div "125 - Rugby League:[GEOGRAPHIC_DATA]:NRL" at bounding box center [475, 533] width 856 height 15
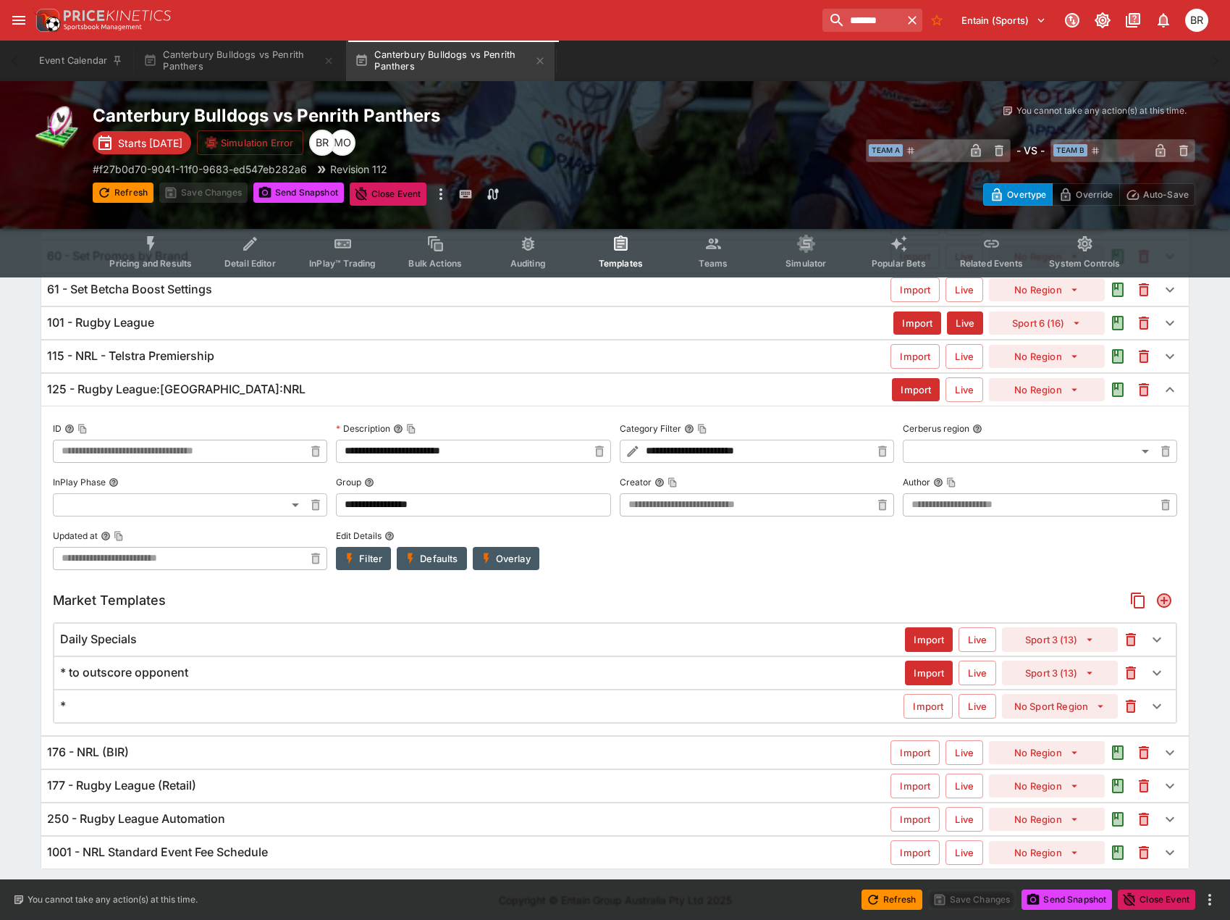
scroll to position [150, 0]
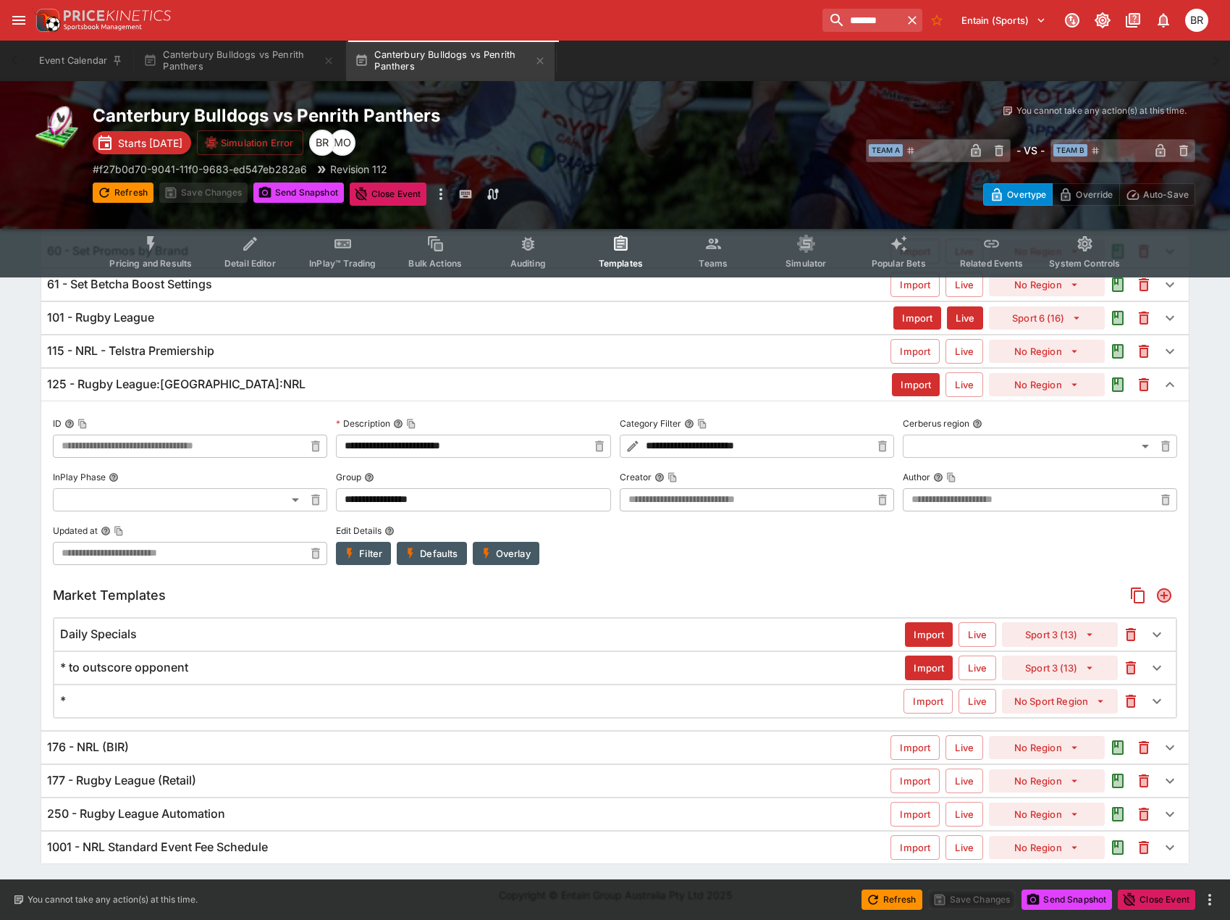
click at [317, 342] on div "115 - NRL - Telstra Premiership Import Live No Region" at bounding box center [615, 351] width 1148 height 32
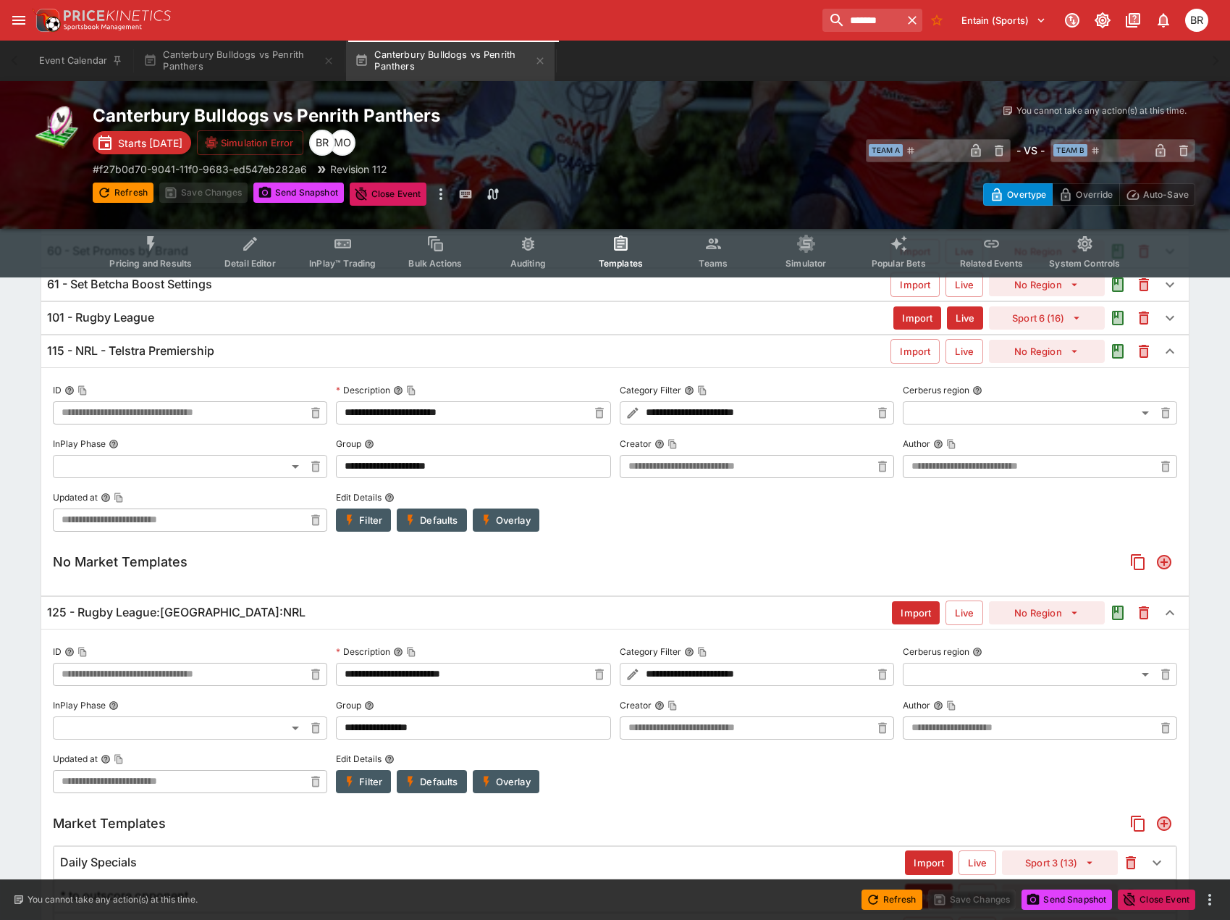
click at [317, 342] on div "115 - NRL - Telstra Premiership Import Live No Region" at bounding box center [615, 351] width 1148 height 32
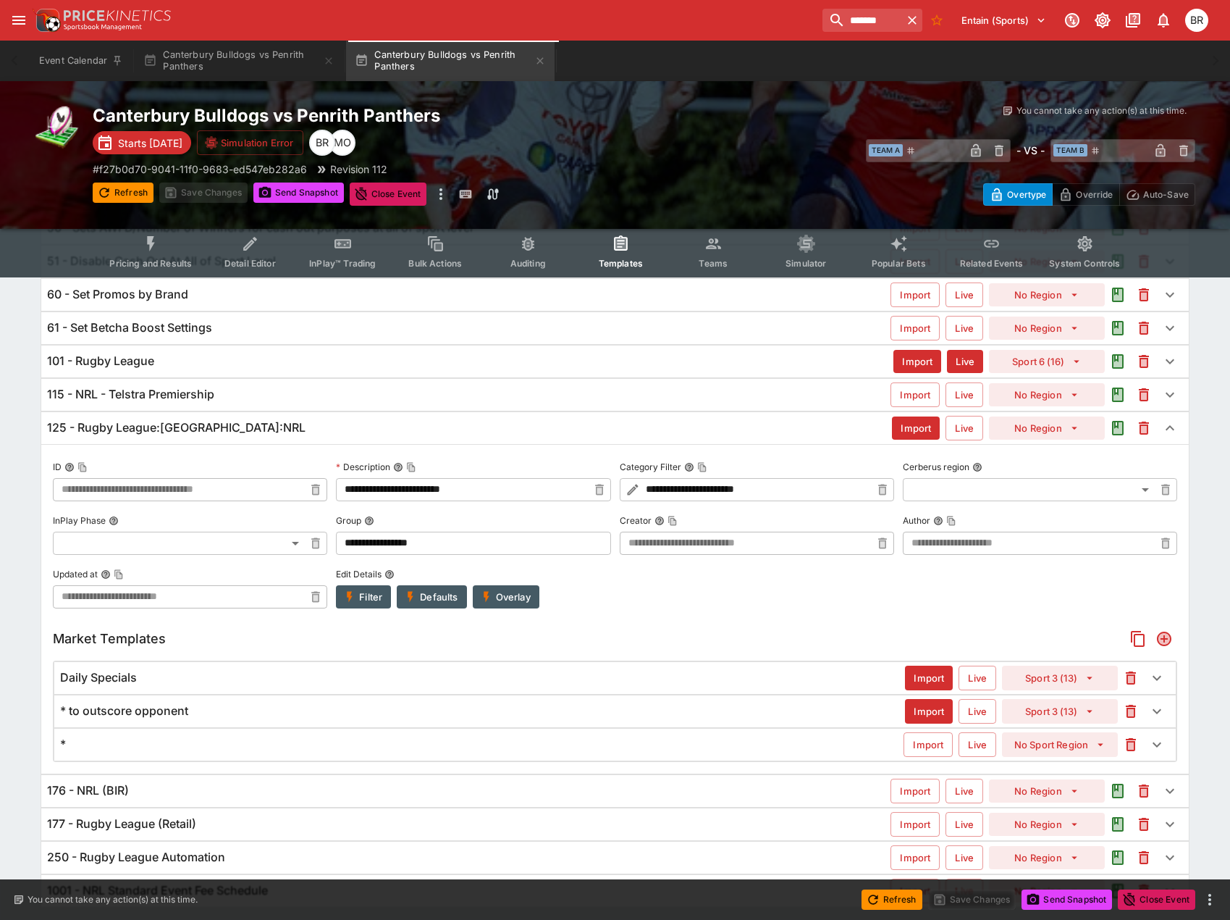
scroll to position [5, 0]
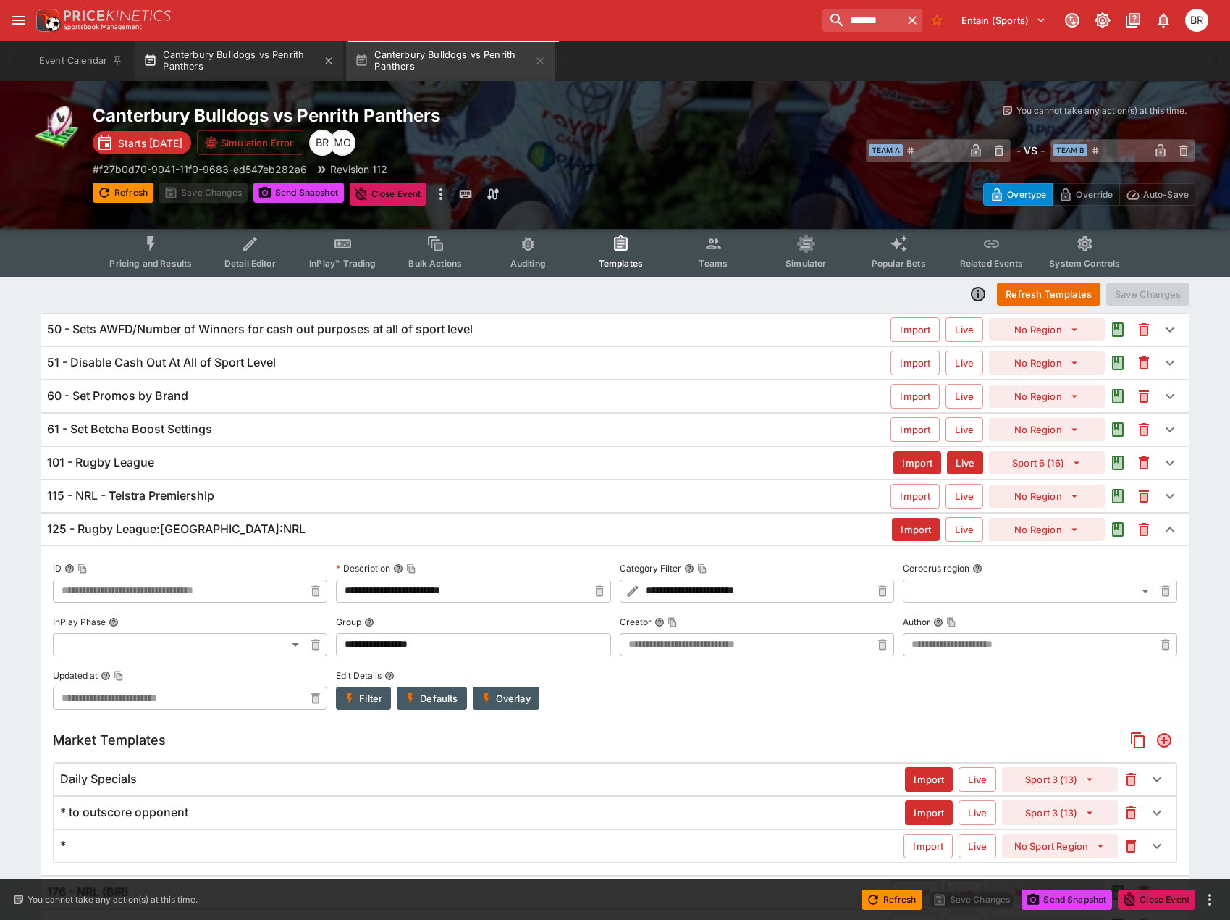
click at [214, 53] on button "Canterbury Bulldogs vs Penrith Panthers" at bounding box center [239, 61] width 209 height 41
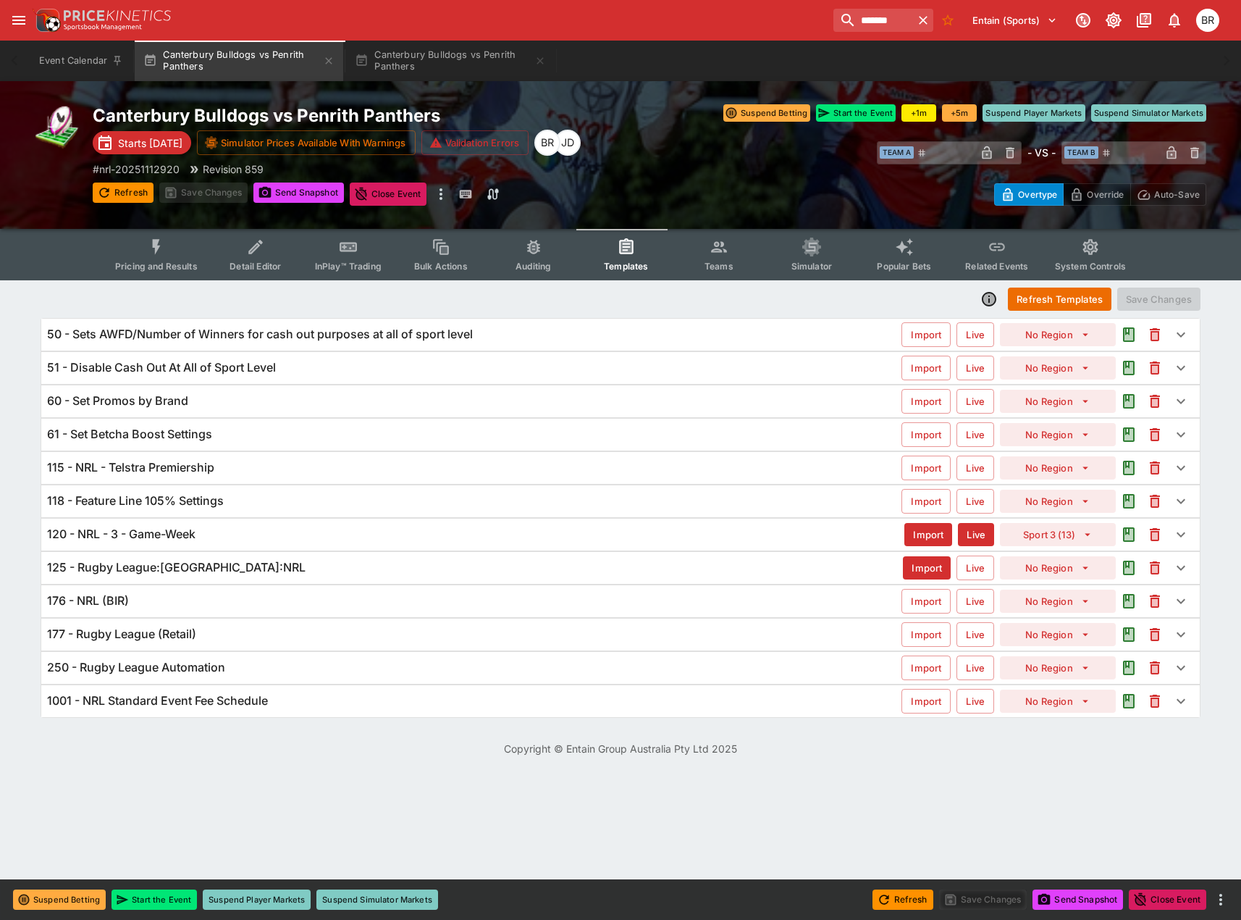
click at [369, 497] on div "118 - Feature Line 105% Settings" at bounding box center [474, 500] width 854 height 15
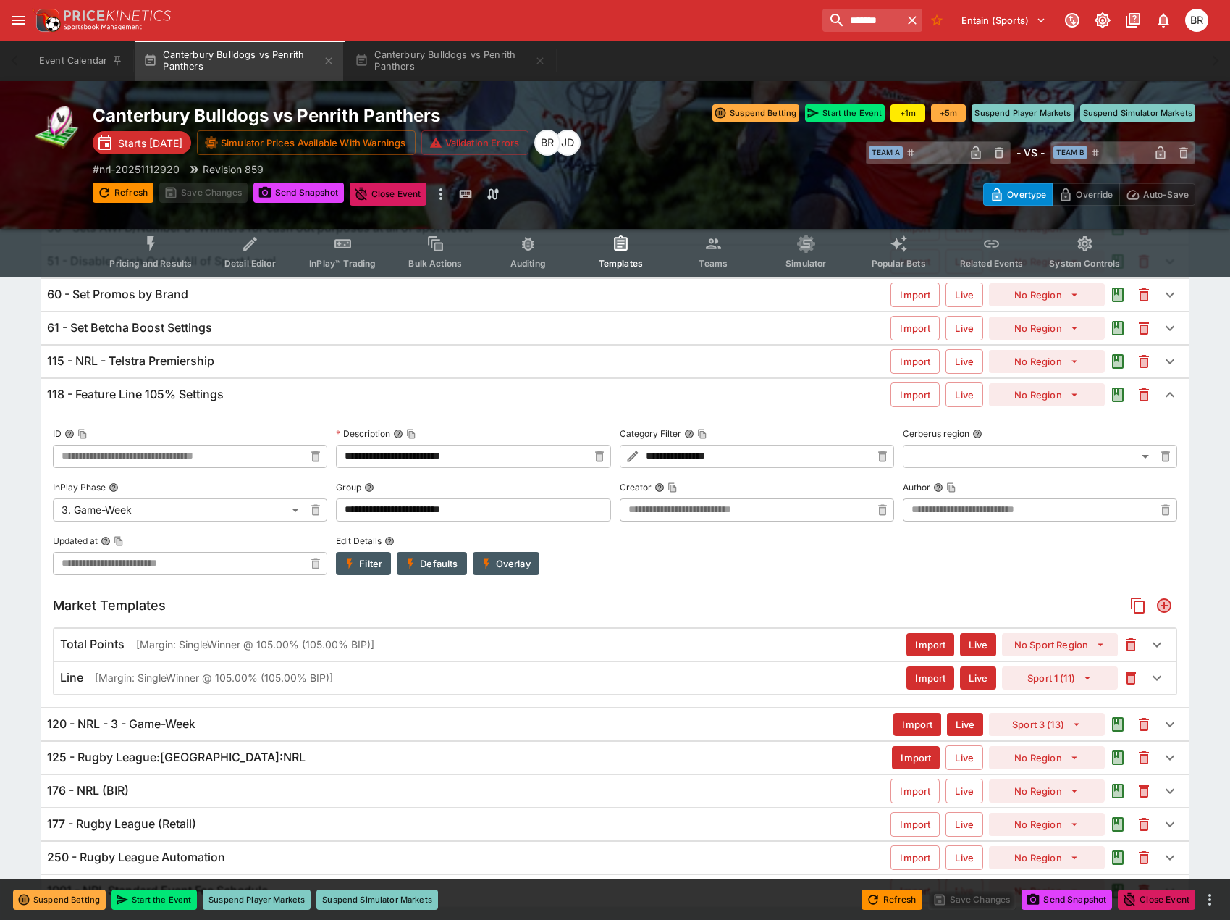
scroll to position [145, 0]
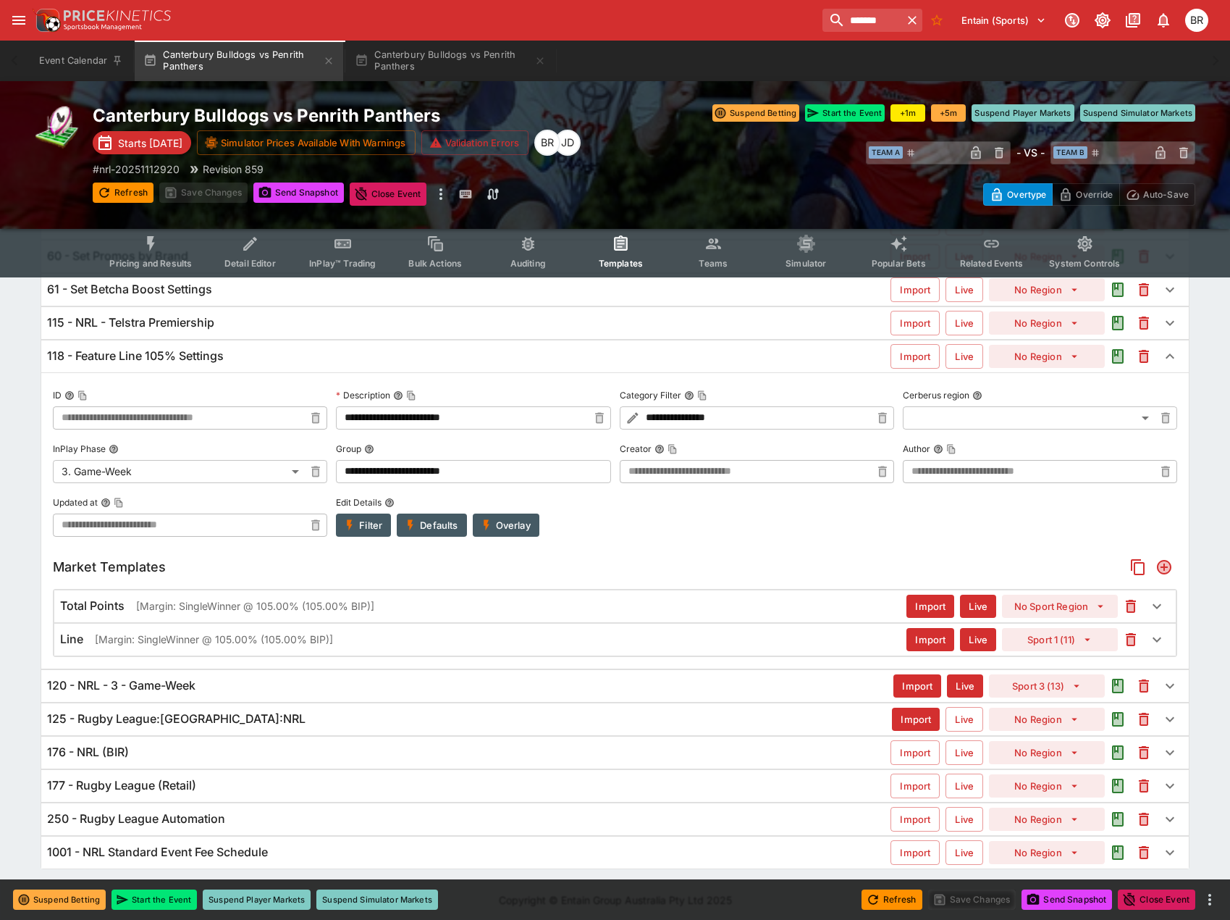
click at [354, 680] on div "120 - NRL - 3 - Game-Week" at bounding box center [470, 685] width 847 height 15
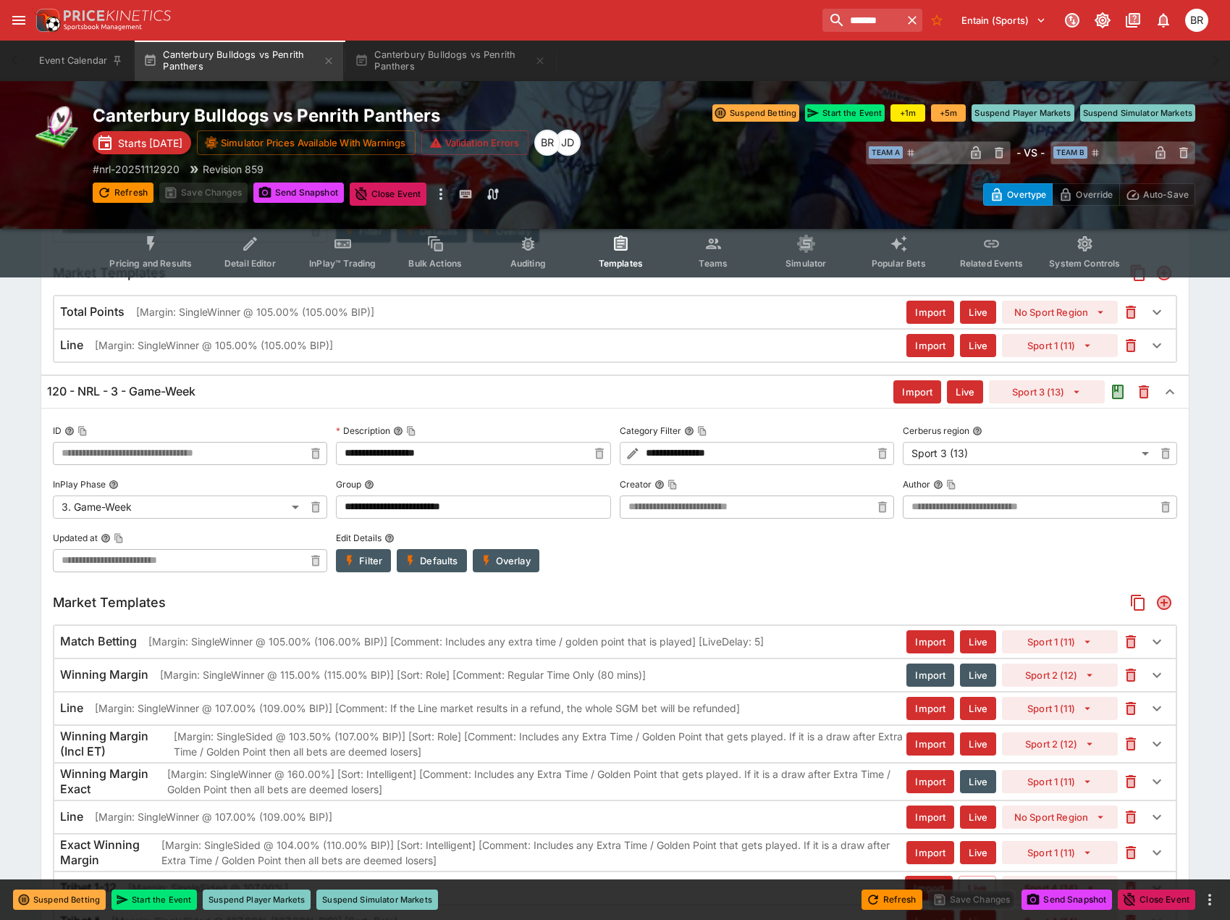
scroll to position [469, 0]
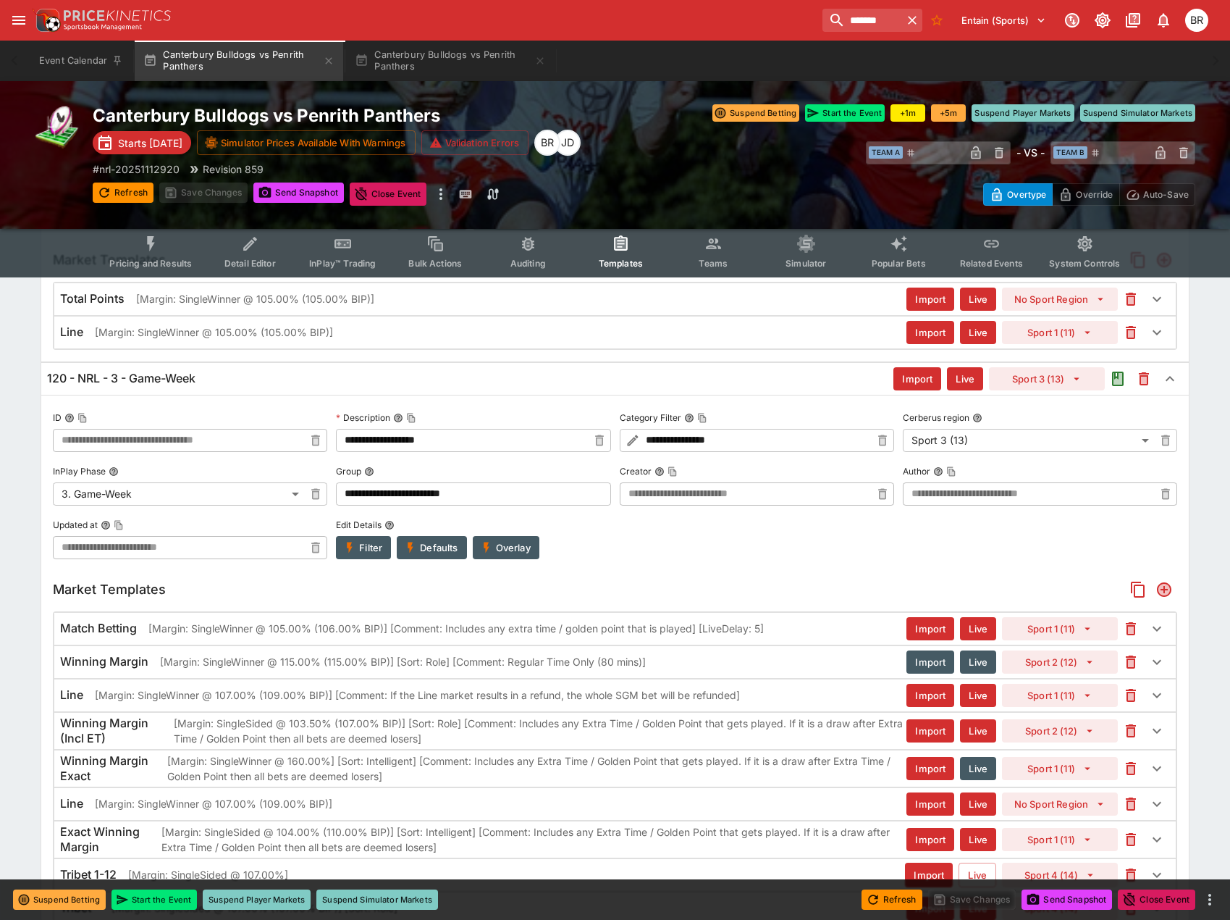
click at [371, 694] on p "[Margin: SingleWinner @ 107.00% (109.00% BIP)] [Comment: If the Line market res…" at bounding box center [417, 694] width 645 height 15
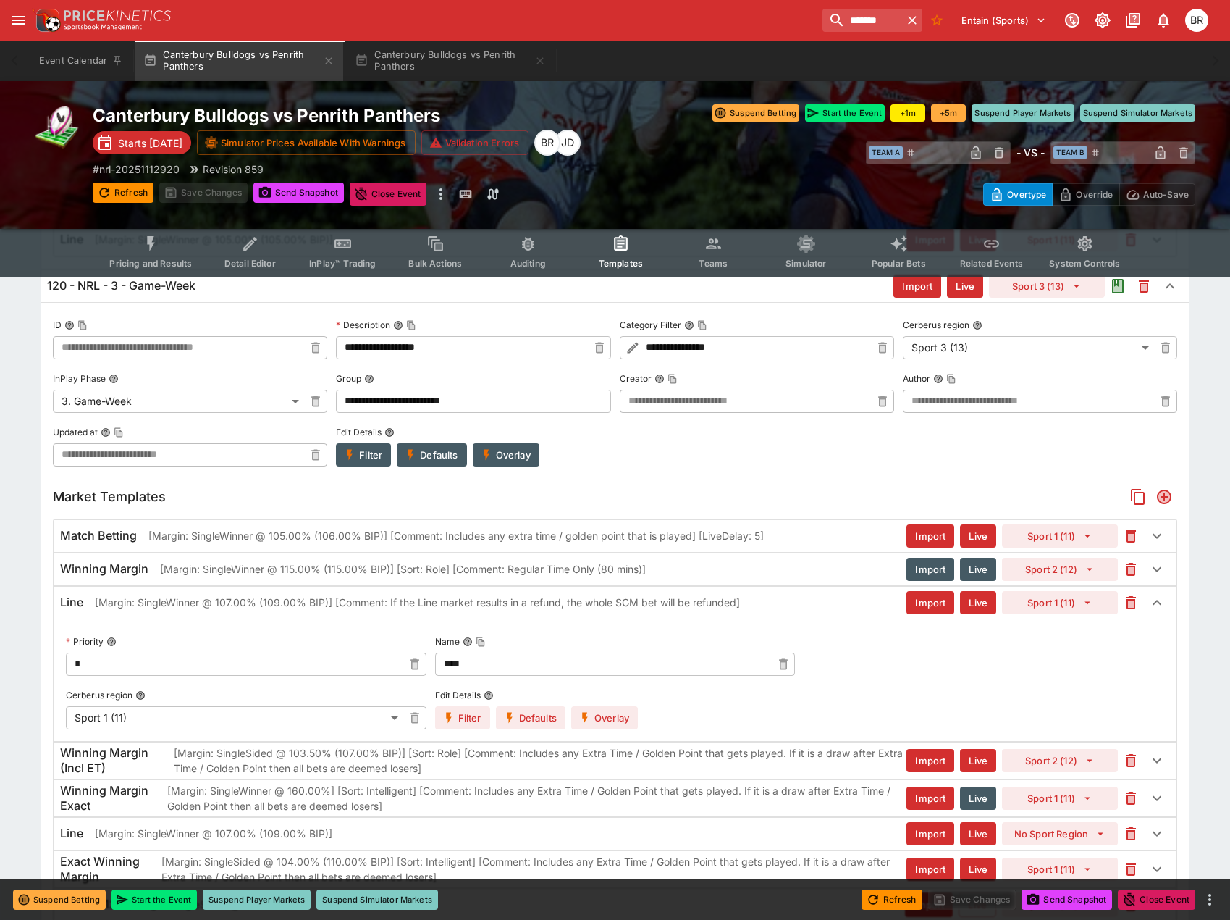
scroll to position [618, 0]
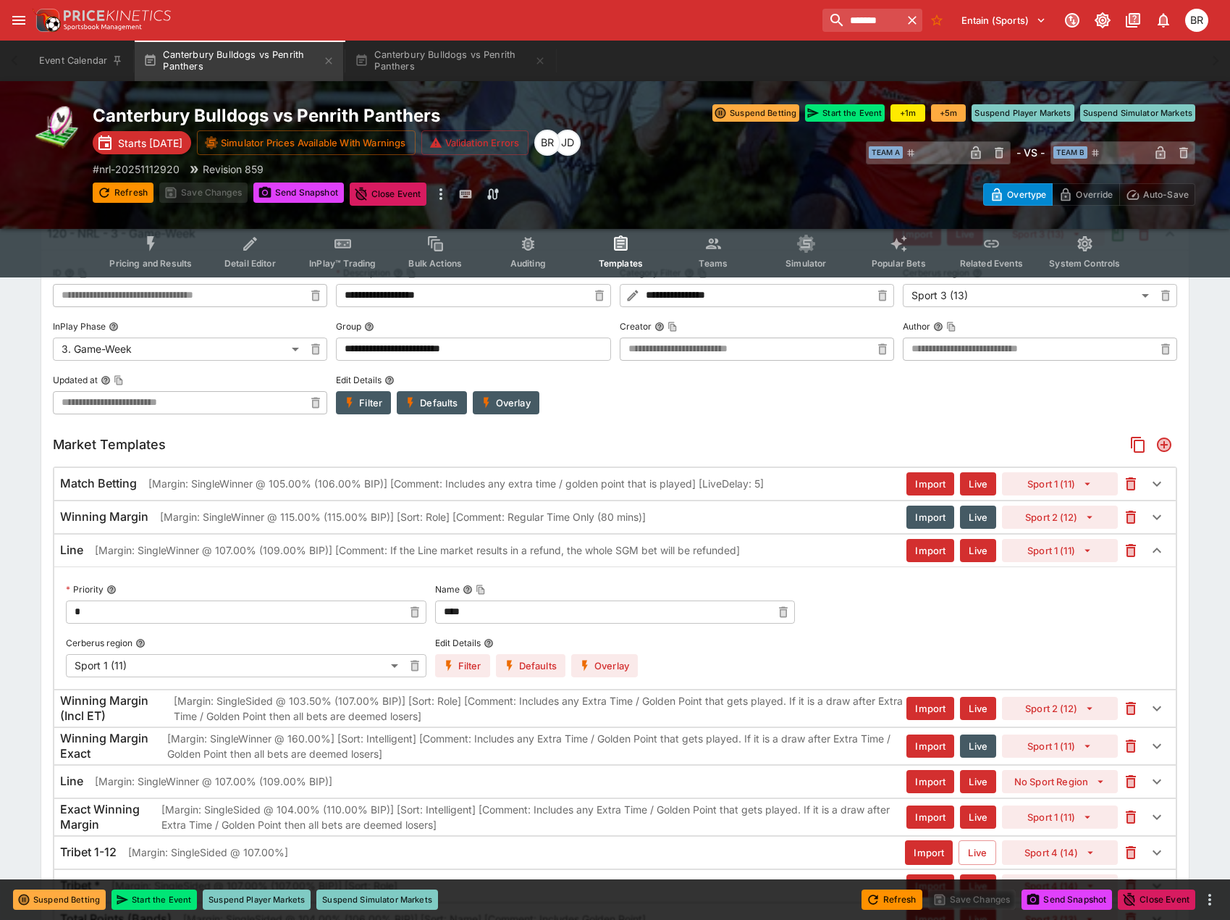
click at [476, 658] on button "Filter" at bounding box center [462, 665] width 55 height 23
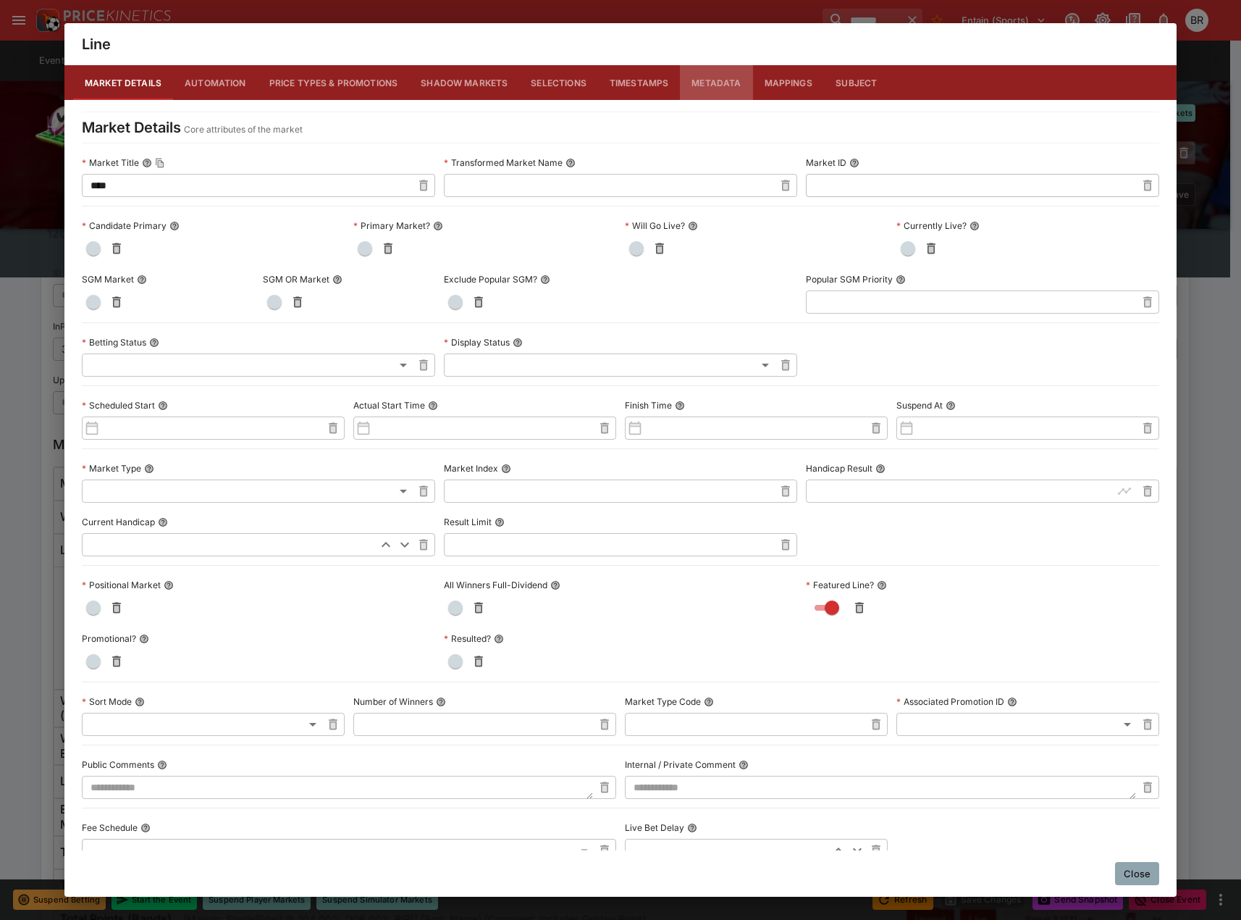
click at [718, 84] on button "Metadata" at bounding box center [716, 82] width 72 height 35
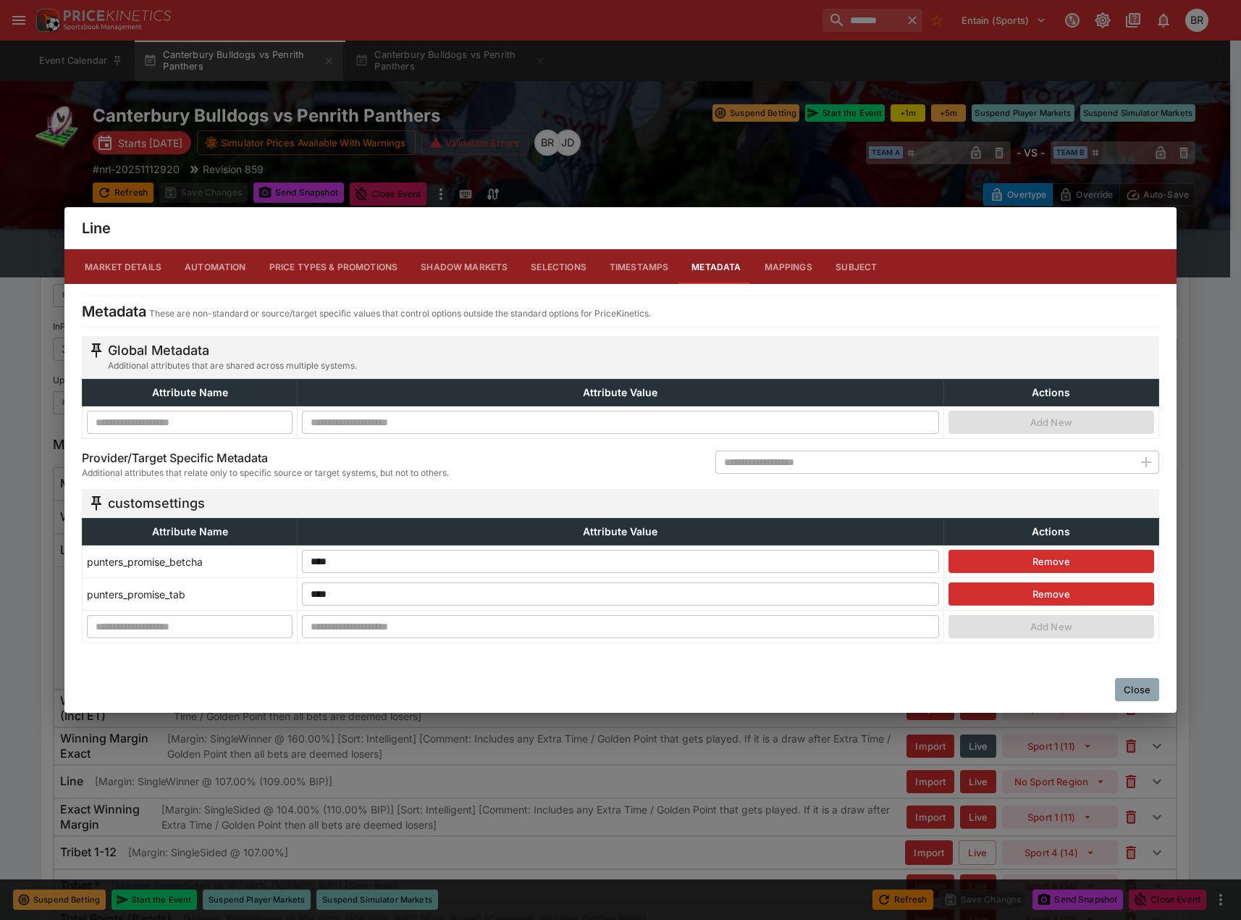
click at [1063, 557] on button "Remove" at bounding box center [1052, 561] width 206 height 23
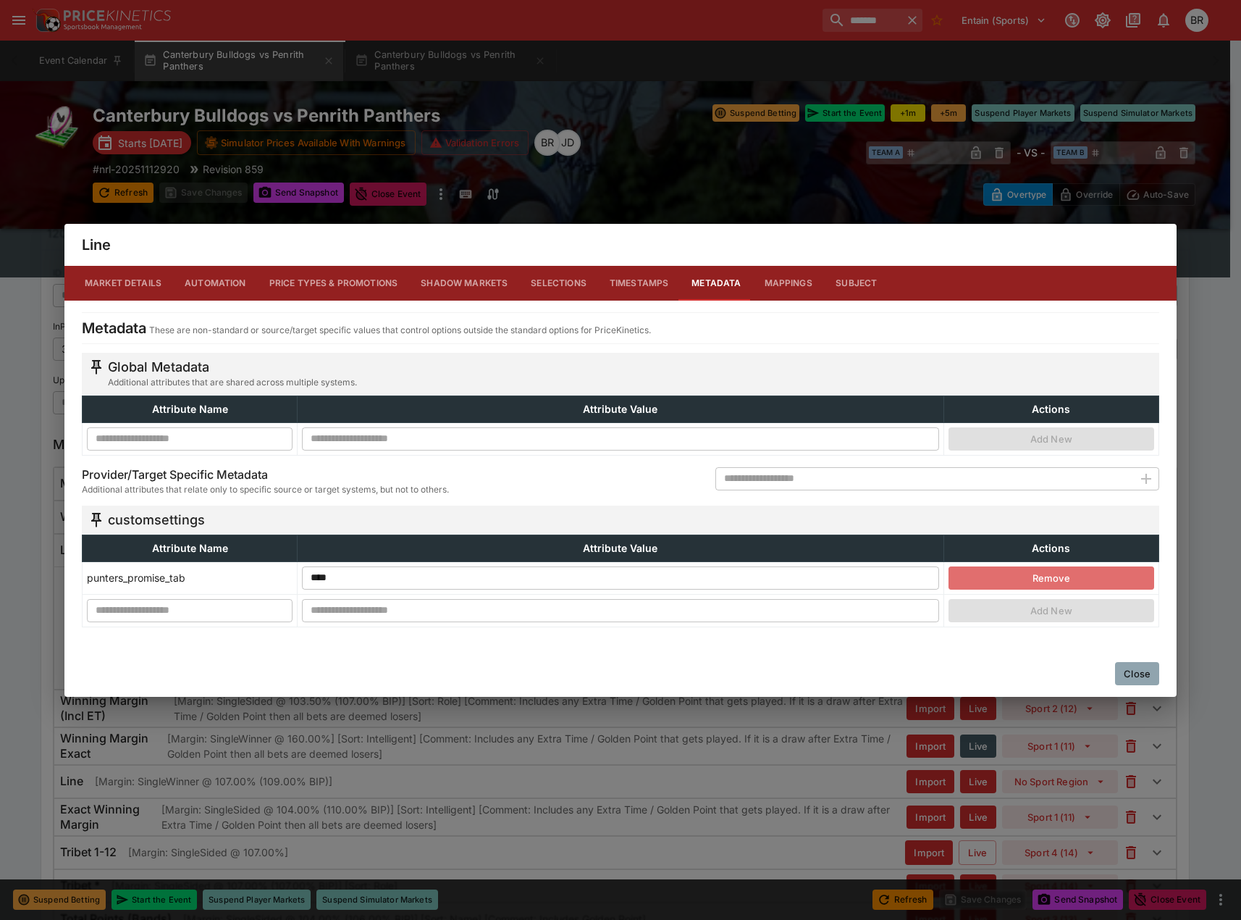
click at [1064, 571] on button "Remove" at bounding box center [1052, 577] width 206 height 23
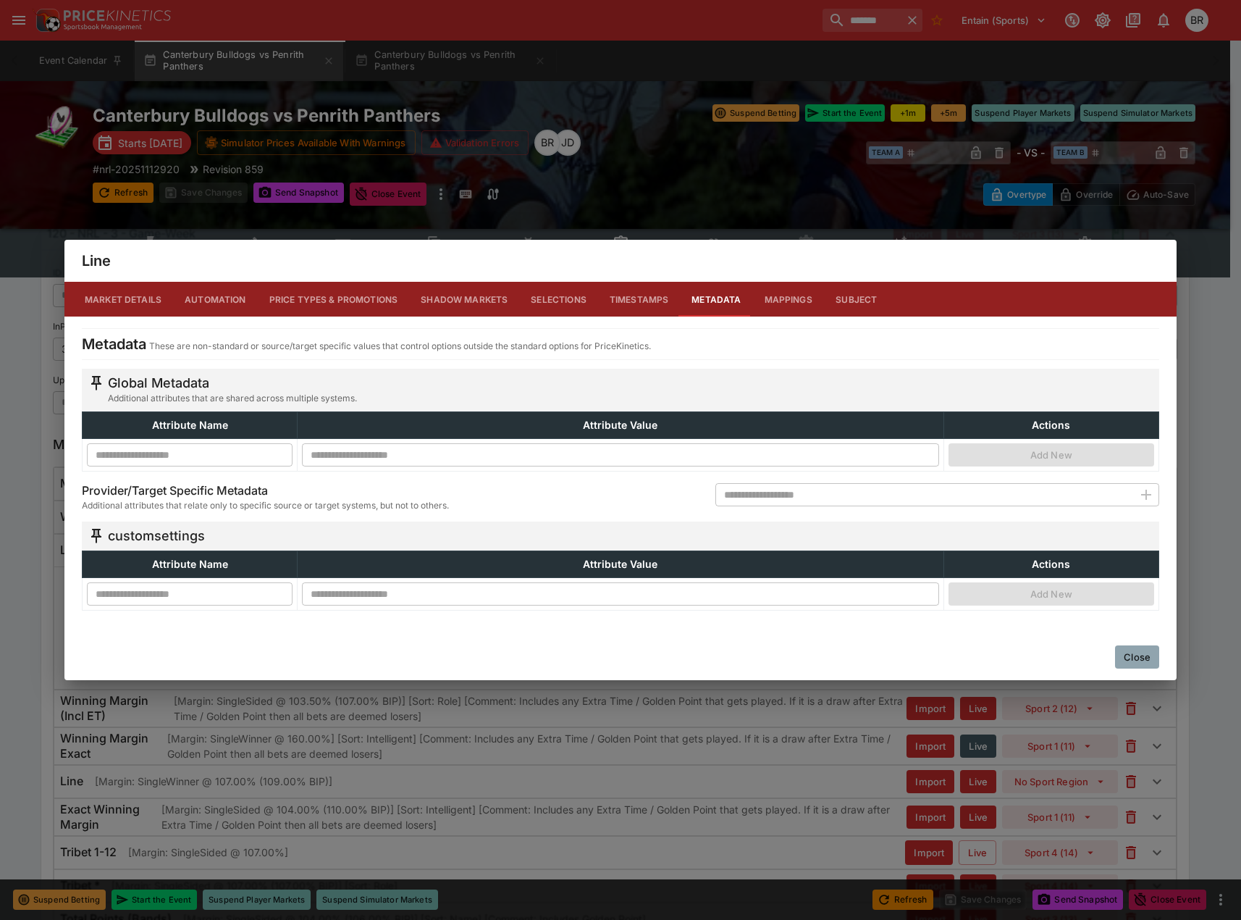
click at [1132, 646] on button "Close" at bounding box center [1137, 656] width 44 height 23
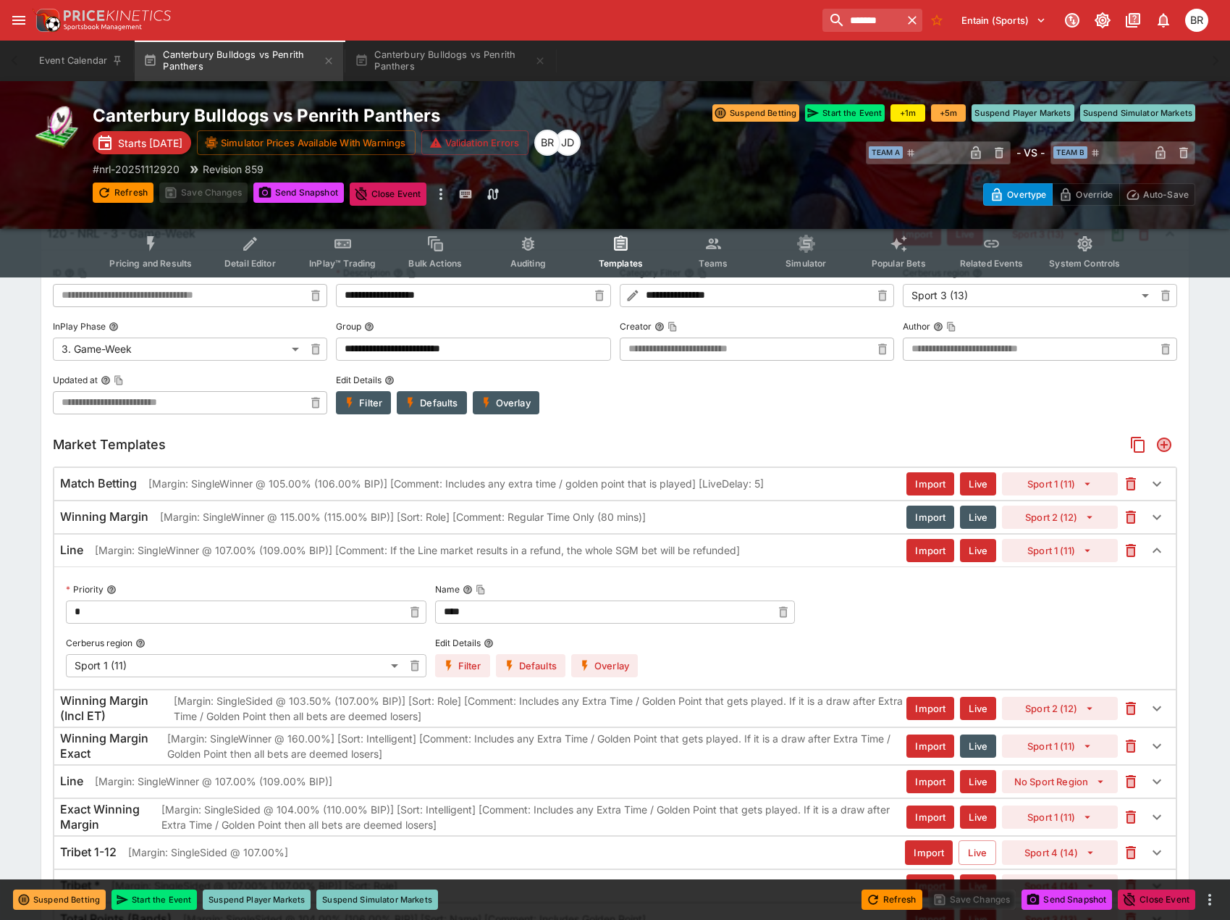
click at [489, 793] on div "Line [Margin: SingleWinner @ 107.00% (109.00% BIP)] Import Live No Sport Region" at bounding box center [615, 781] width 1122 height 32
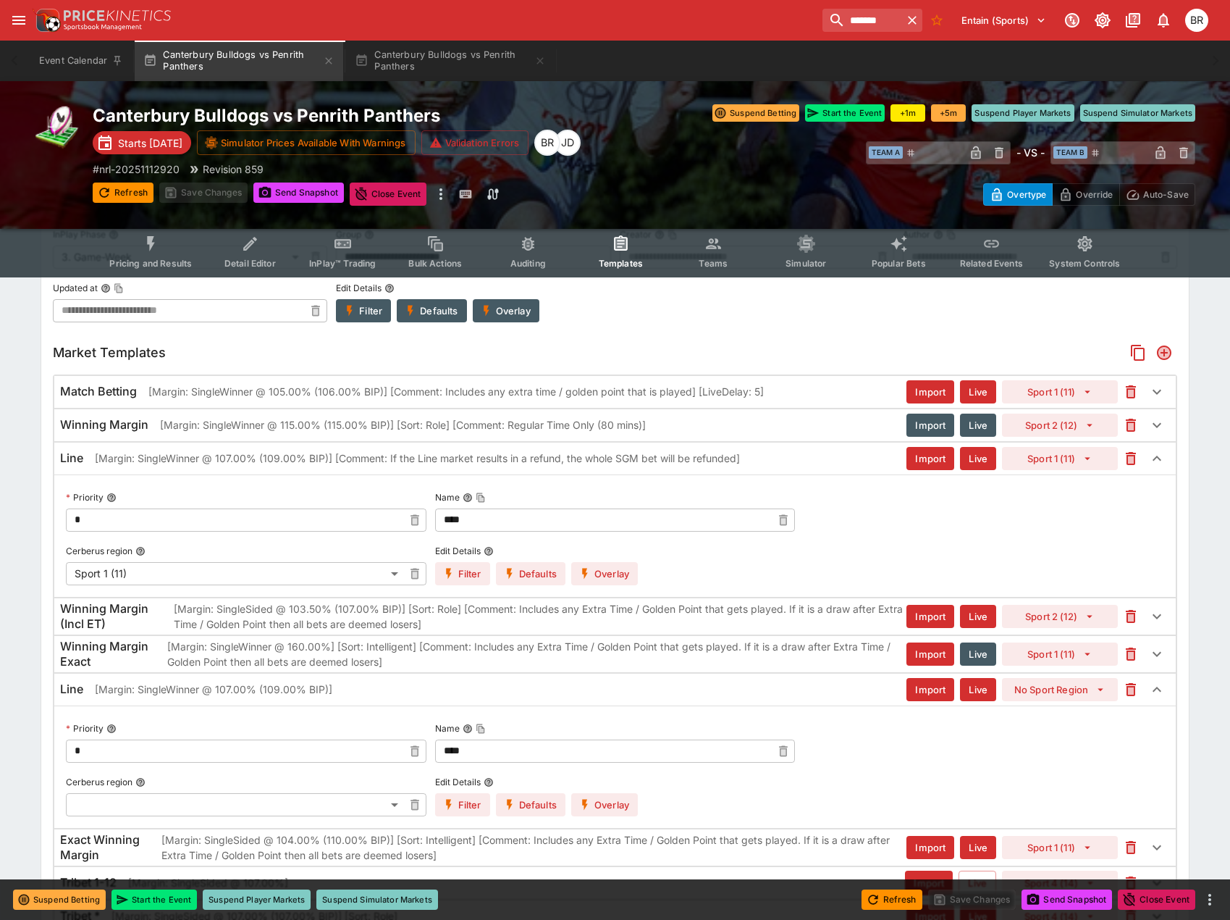
scroll to position [763, 0]
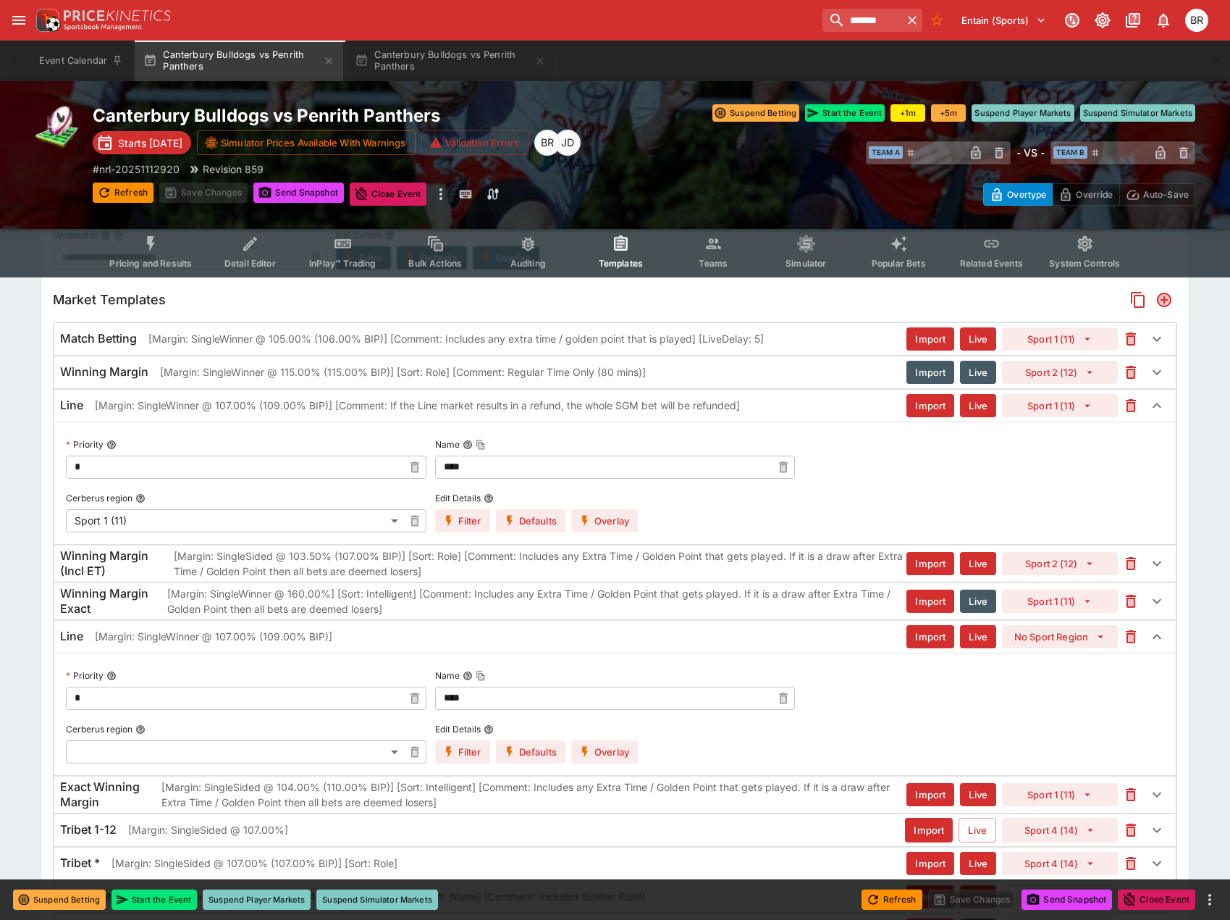
click at [582, 763] on div "Priority * ​ Name **** ​ Cerberus region ​ ​ Edit Details Filter Defaults Overl…" at bounding box center [615, 713] width 1122 height 122
click at [588, 754] on icon "button" at bounding box center [585, 751] width 13 height 13
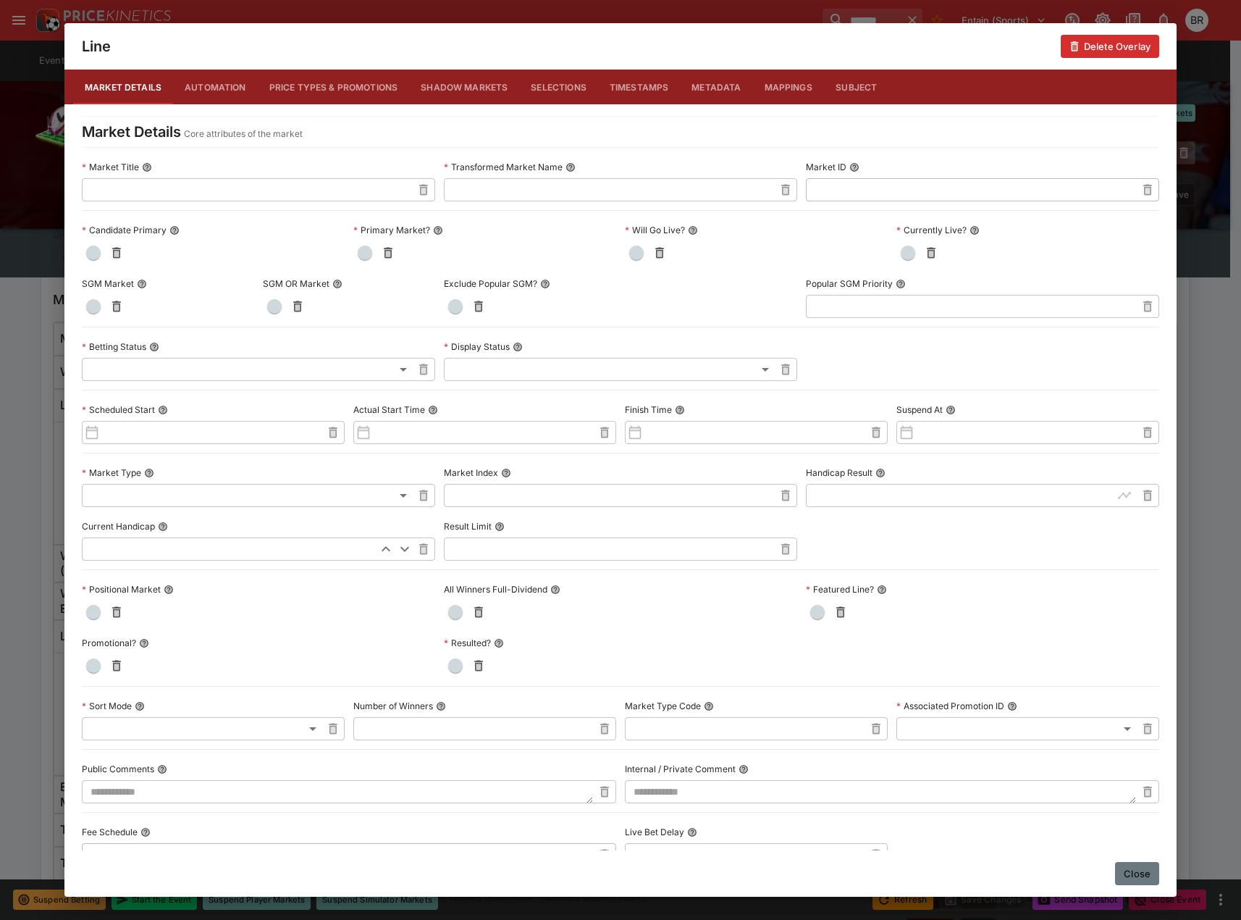
click at [1130, 868] on button "Close" at bounding box center [1137, 873] width 44 height 23
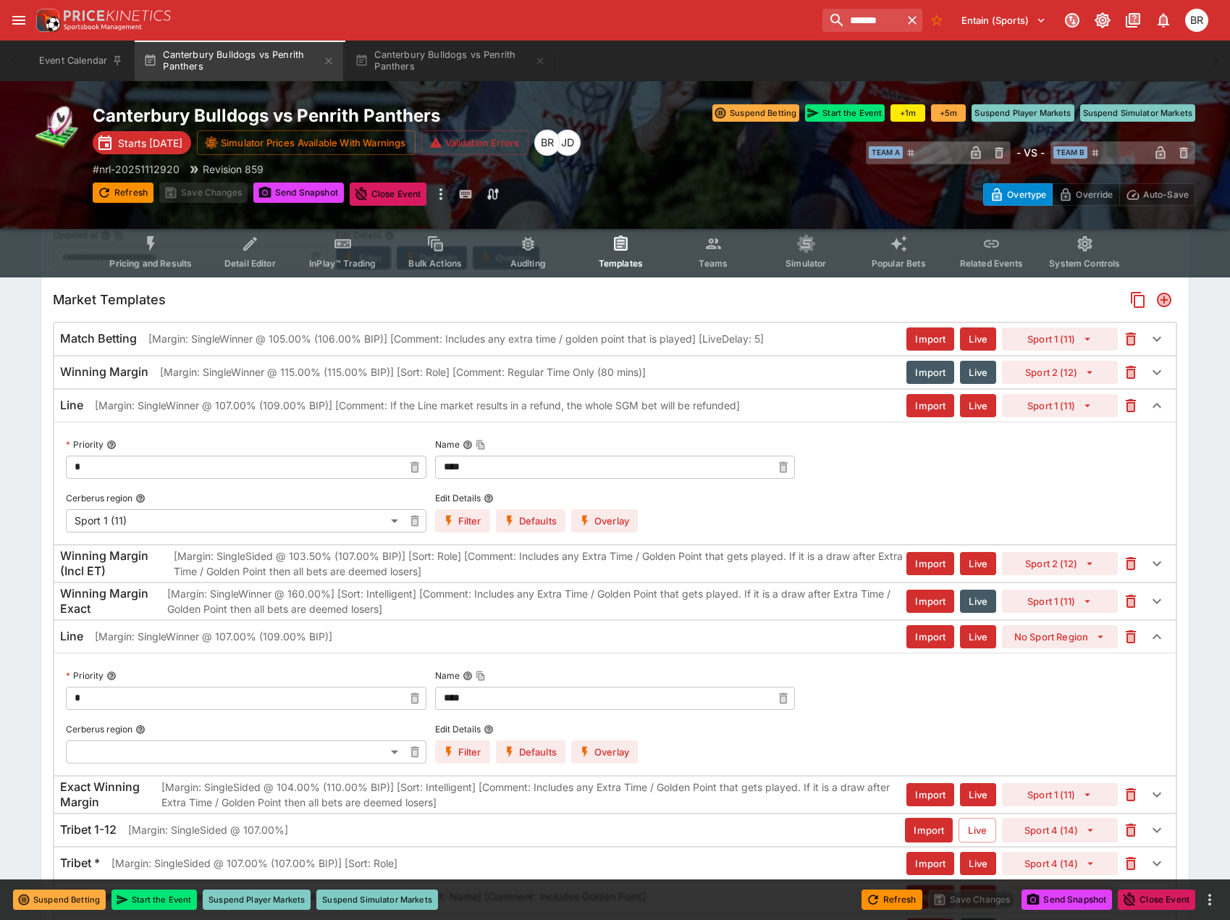
click at [605, 751] on button "Overlay" at bounding box center [604, 751] width 67 height 23
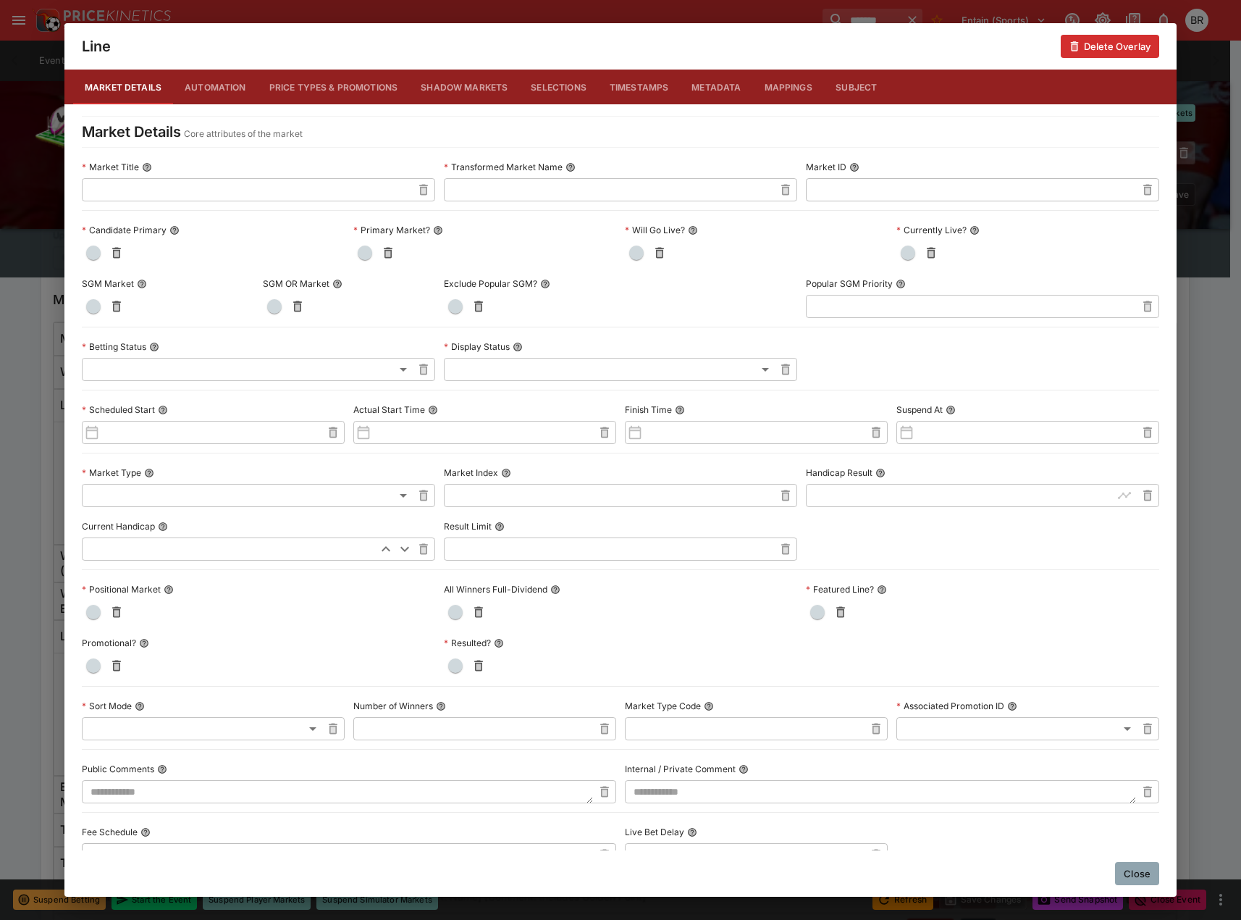
click at [1146, 886] on div "Close" at bounding box center [620, 873] width 1112 height 46
click at [1146, 880] on button "Close" at bounding box center [1137, 873] width 44 height 23
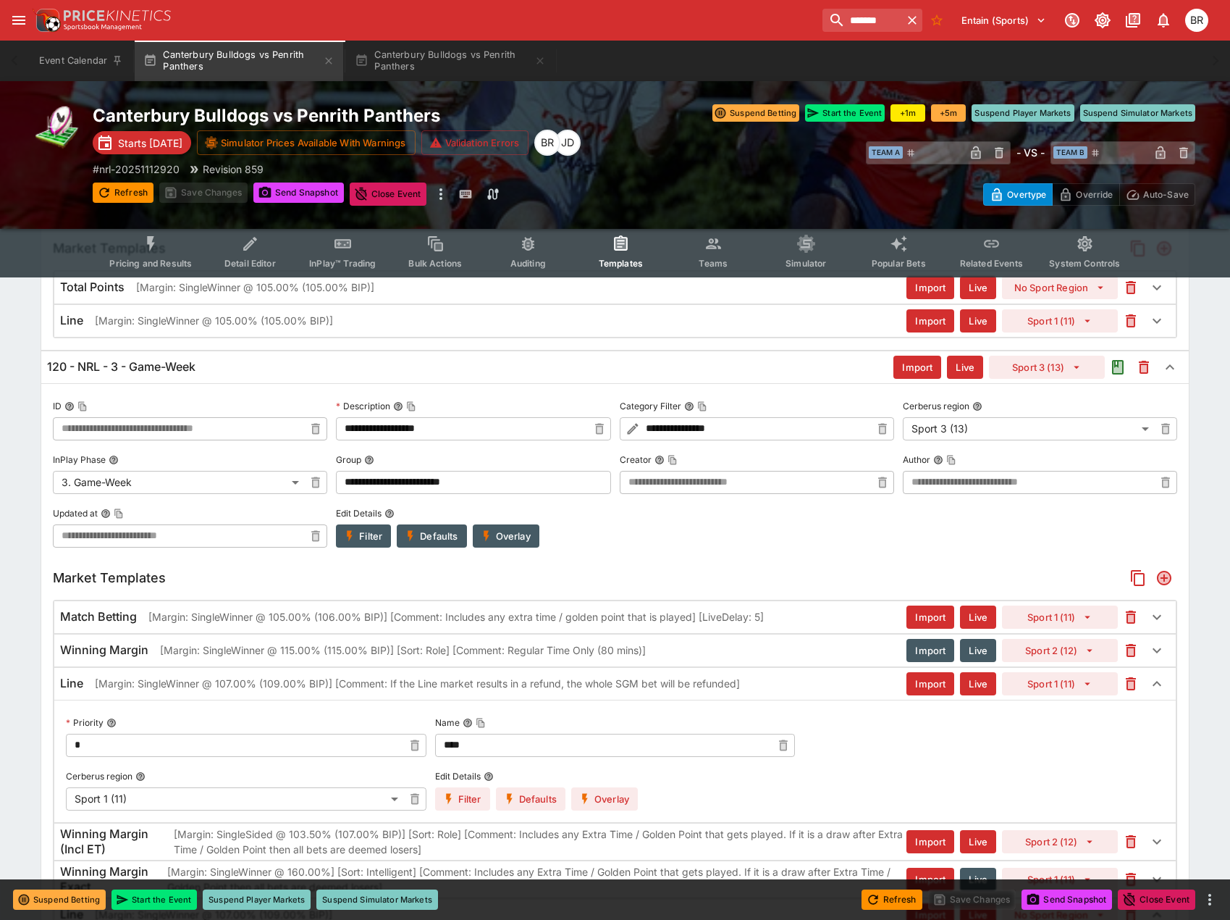
scroll to position [568, 0]
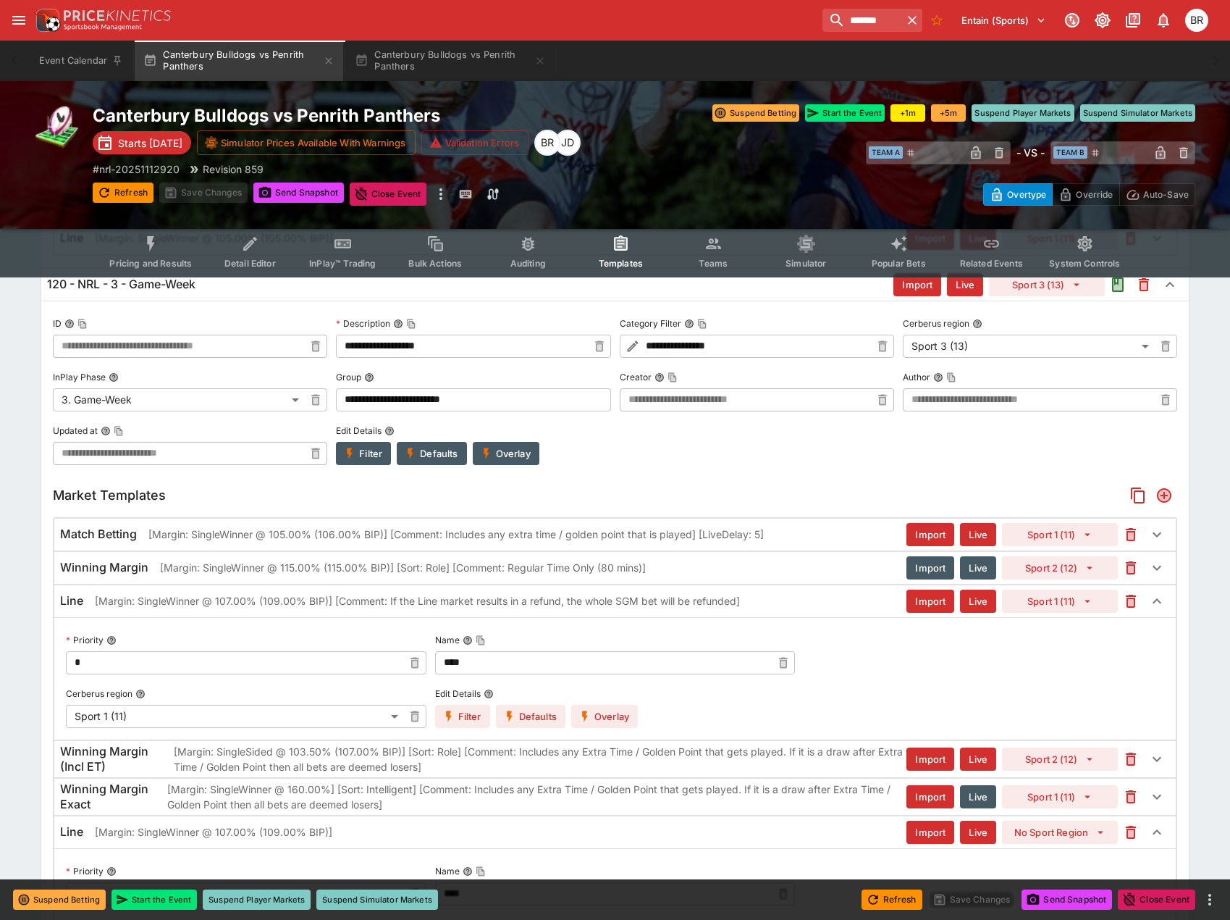
click at [823, 676] on div "Priority * ​ Name **** ​ Cerberus region Sport 1 (11) ** ​ Edit Details Filter …" at bounding box center [615, 678] width 1099 height 98
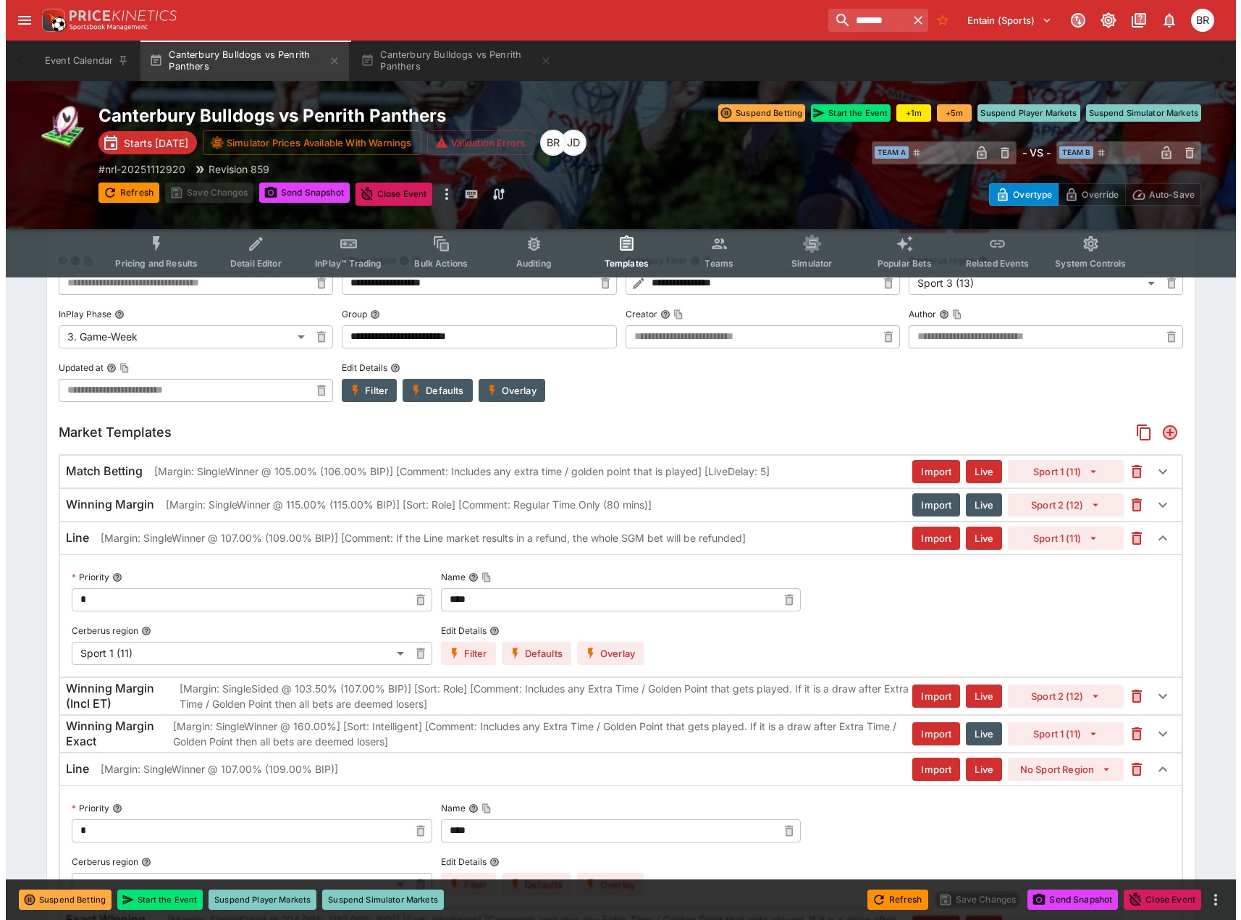
scroll to position [713, 0]
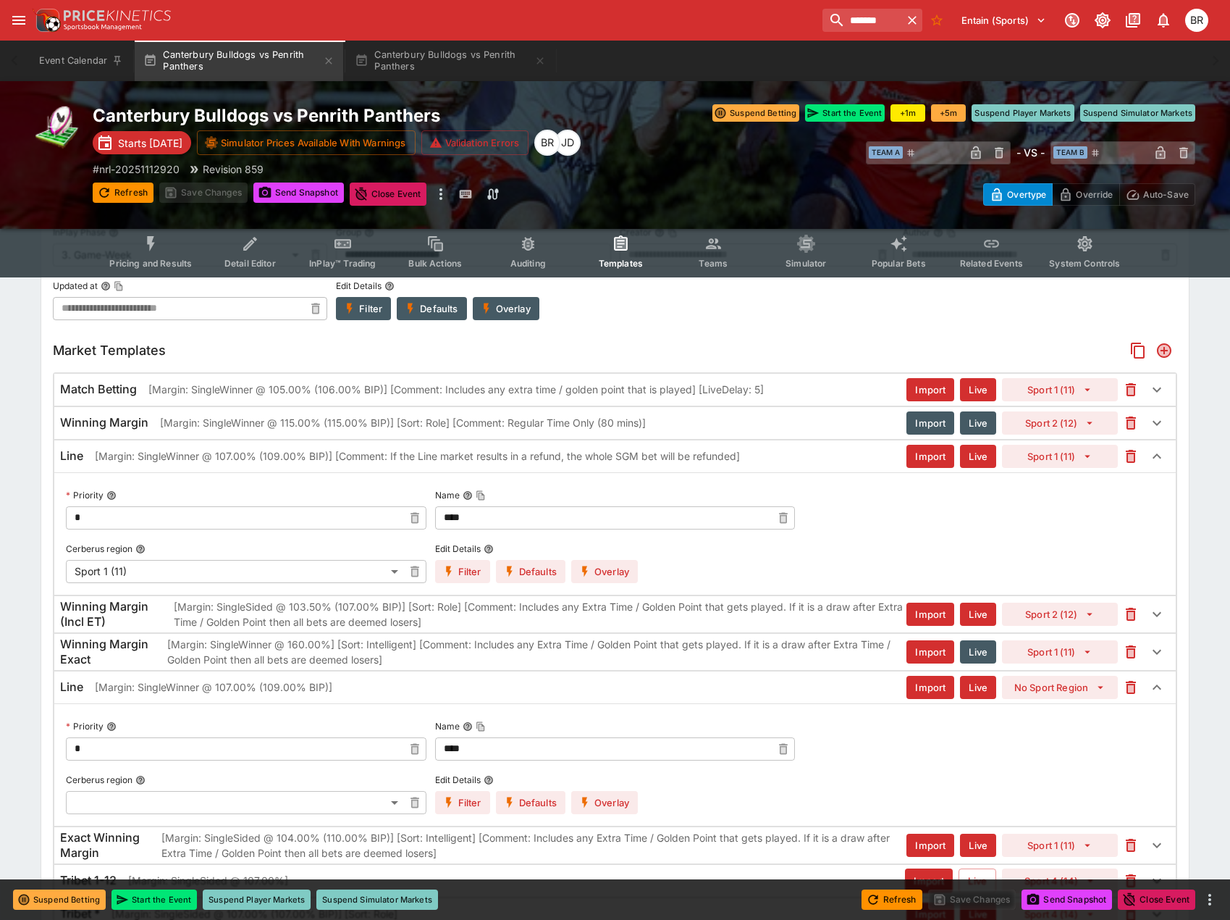
click at [438, 571] on button "Filter" at bounding box center [462, 571] width 55 height 23
